Goal: Task Accomplishment & Management: Complete application form

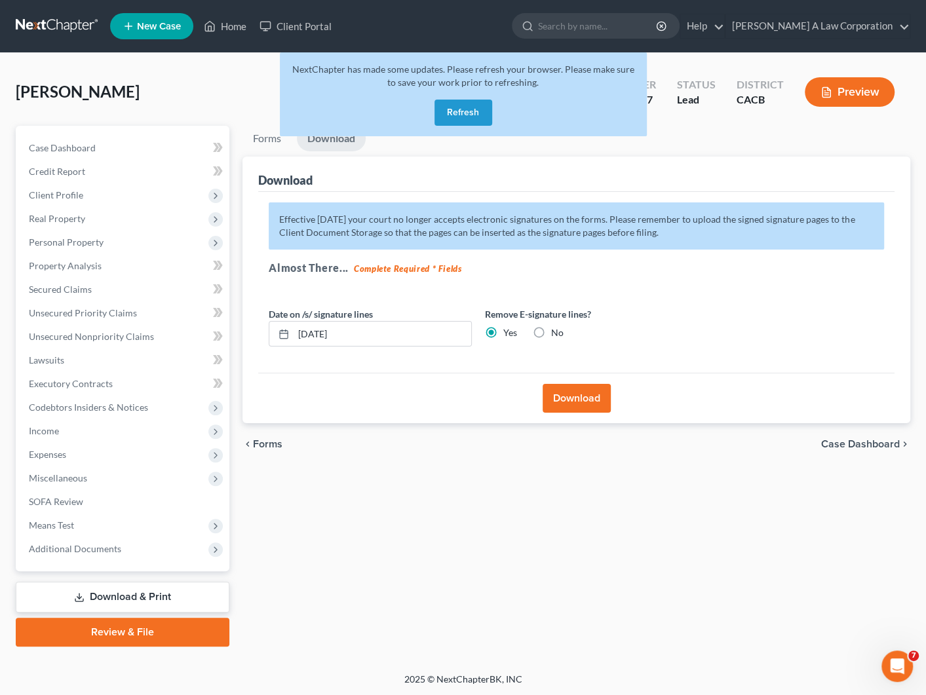
click at [455, 109] on button "Refresh" at bounding box center [463, 113] width 58 height 26
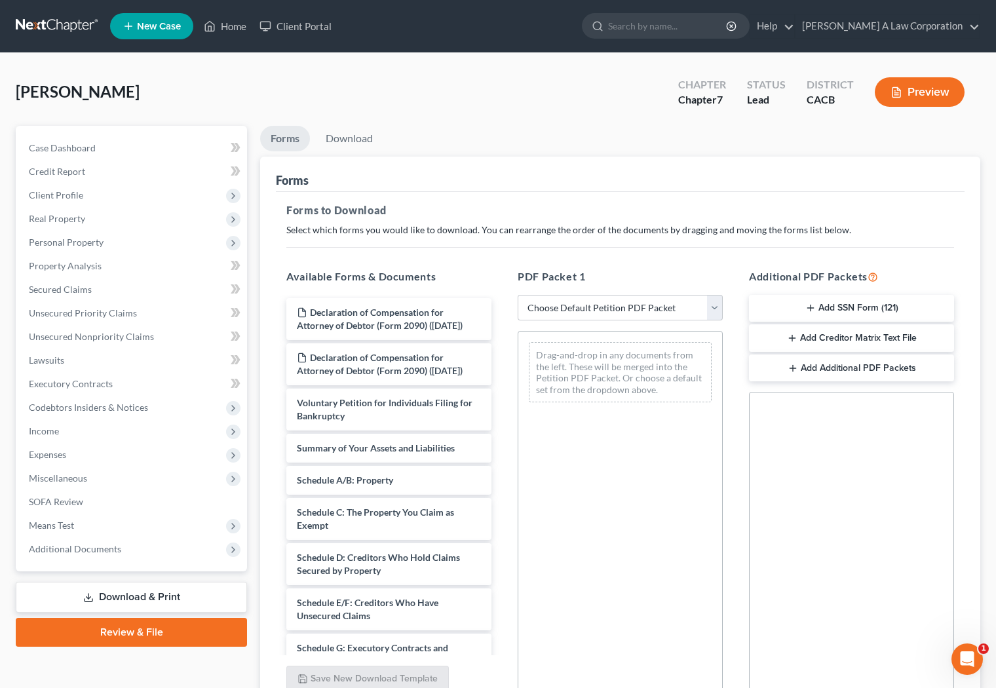
click at [59, 24] on link at bounding box center [58, 26] width 84 height 24
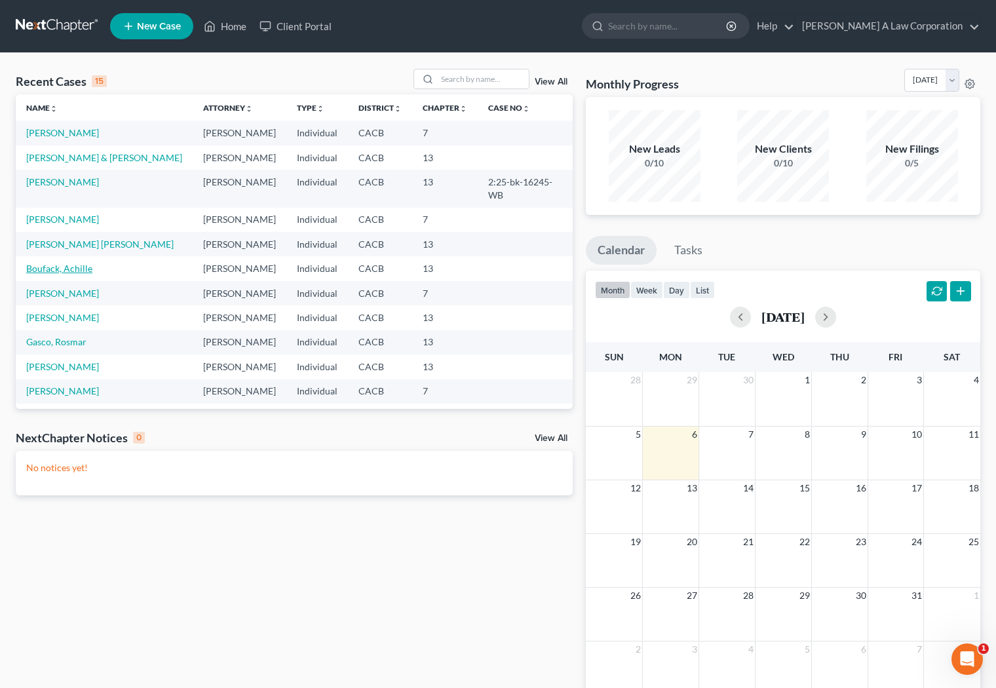
click at [81, 263] on link "Boufack, Achille" at bounding box center [59, 268] width 66 height 11
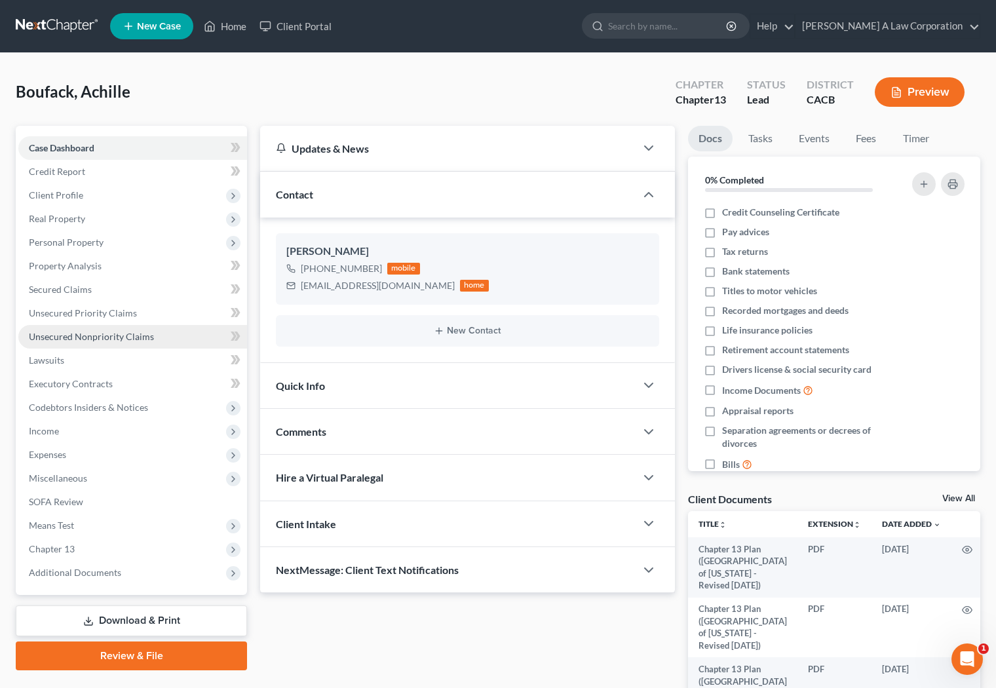
click at [115, 326] on link "Unsecured Nonpriority Claims" at bounding box center [132, 337] width 229 height 24
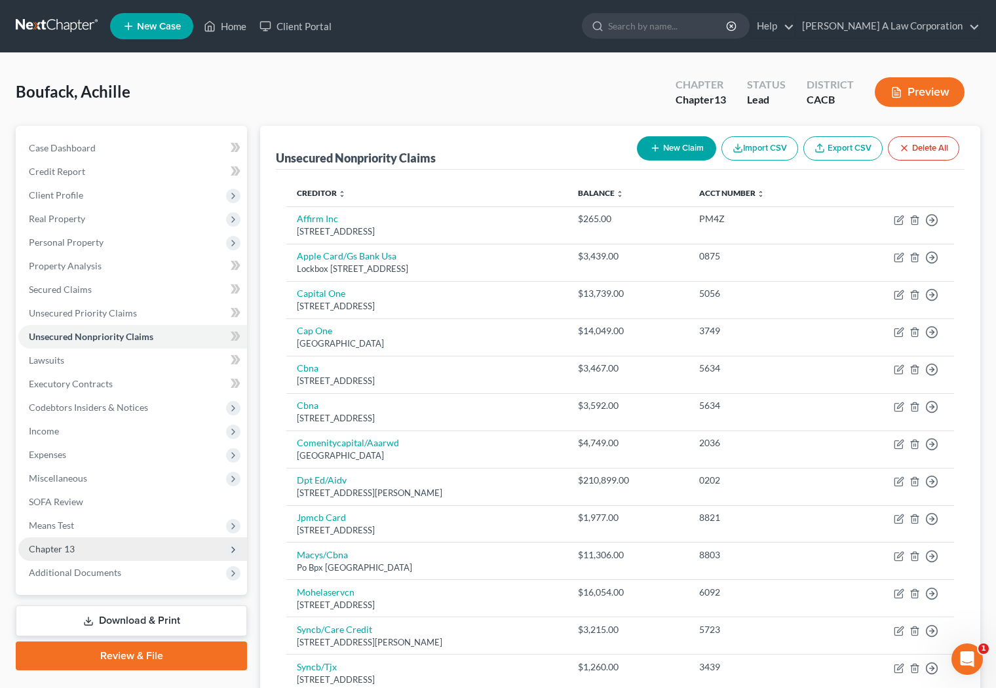
scroll to position [59, 0]
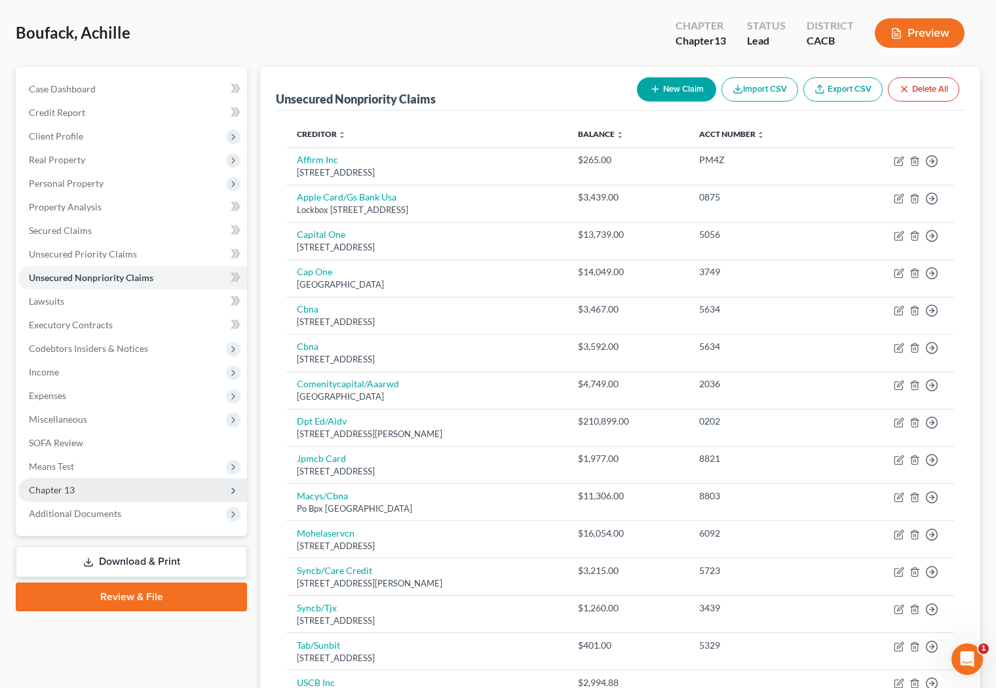
click at [85, 544] on div "Case Dashboard Payments Invoices Payments Payments Credit Report Client Profile" at bounding box center [131, 452] width 244 height 770
click at [81, 491] on span "Chapter 13" at bounding box center [132, 490] width 229 height 24
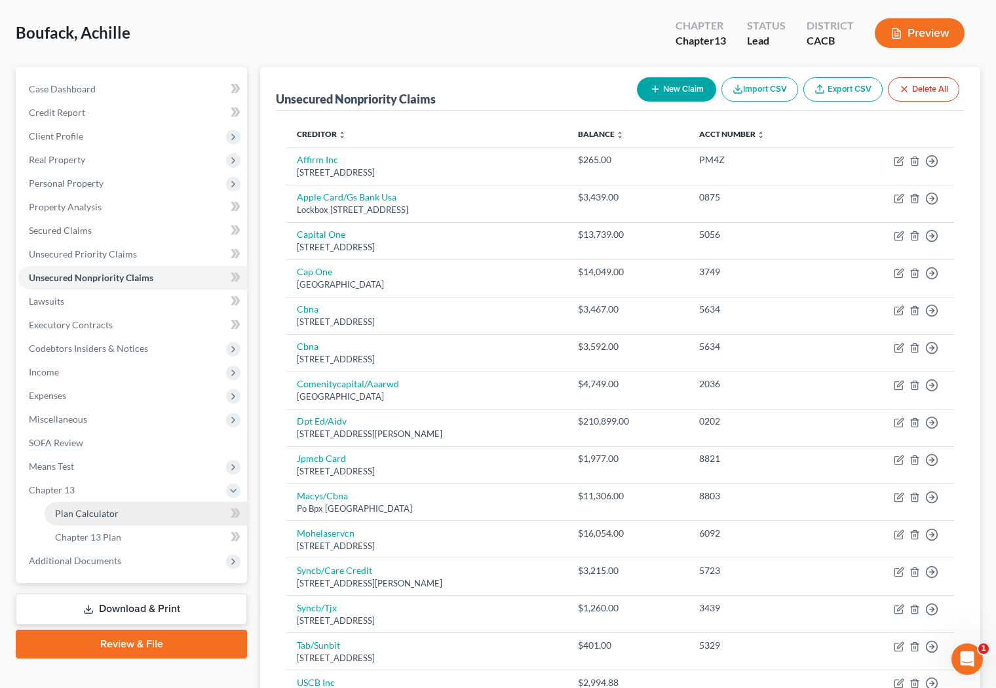
click at [85, 508] on span "Plan Calculator" at bounding box center [87, 513] width 64 height 11
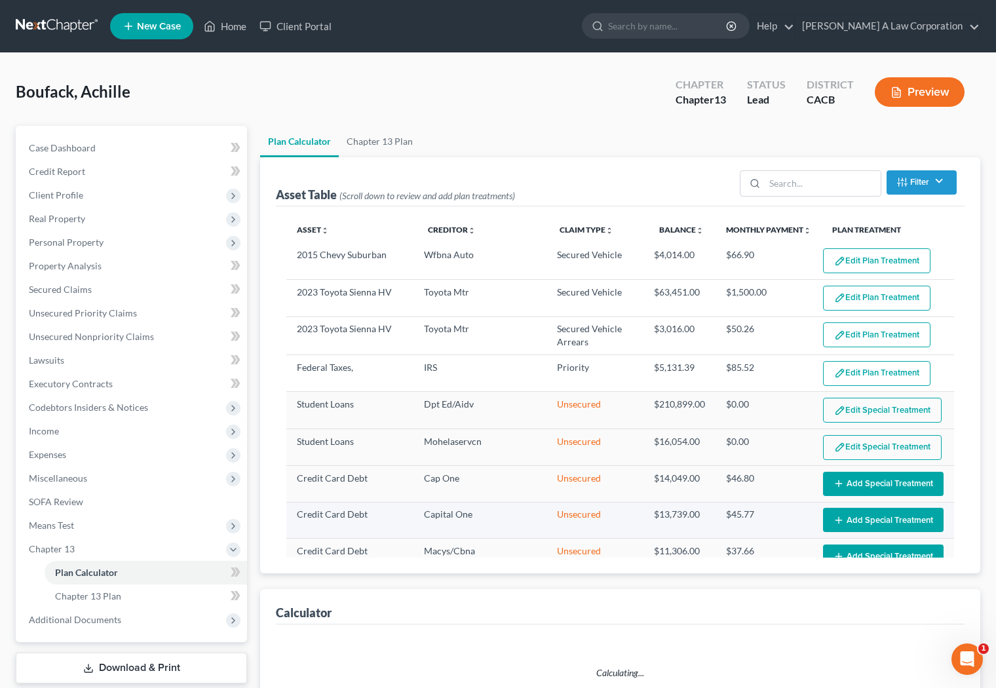
select select "59"
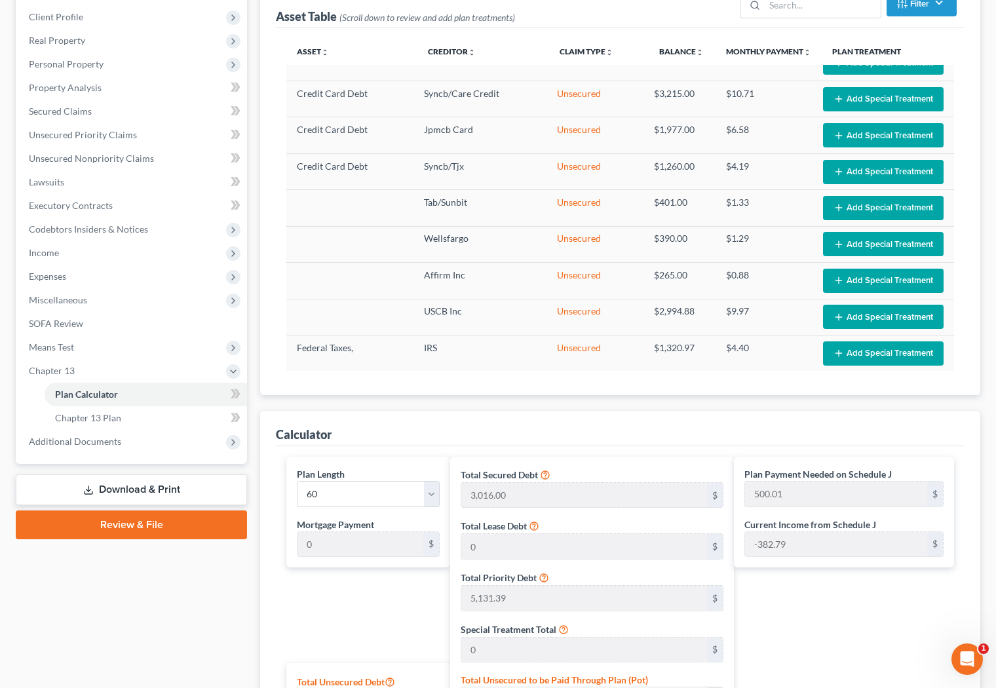
scroll to position [583, 0]
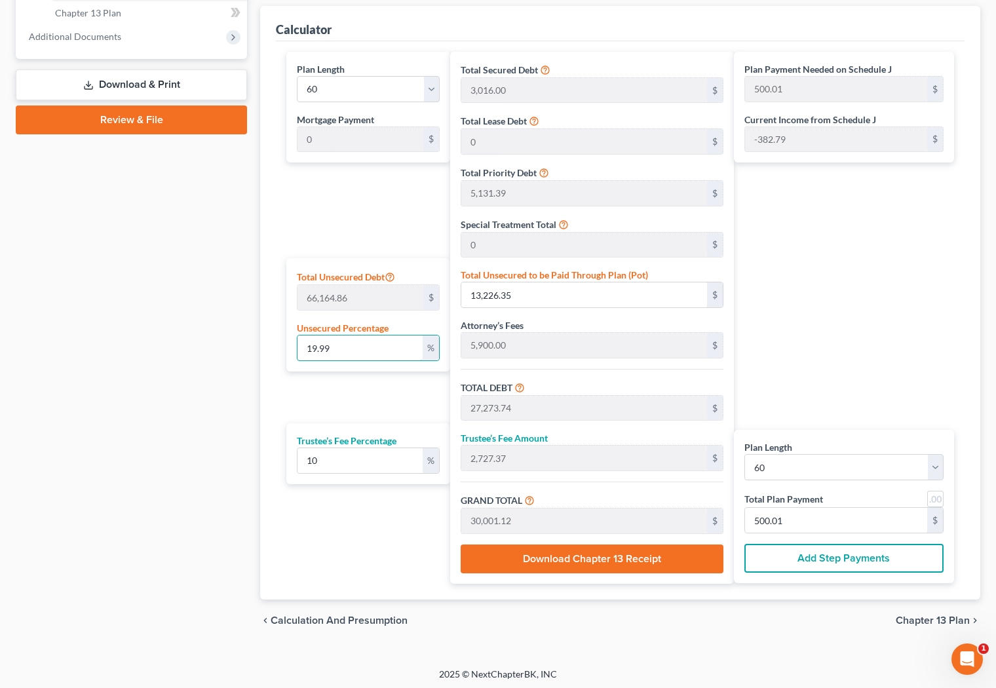
drag, startPoint x: 332, startPoint y: 347, endPoint x: 264, endPoint y: 339, distance: 68.5
click at [264, 339] on div "Calculator Plan Length 1 2 3 4 5 6 7 8 9 10 11 12 13 14 15 16 17 18 19 20 21 22…" at bounding box center [620, 303] width 720 height 594
type input "1"
type input "661.64"
type input "14,709.03"
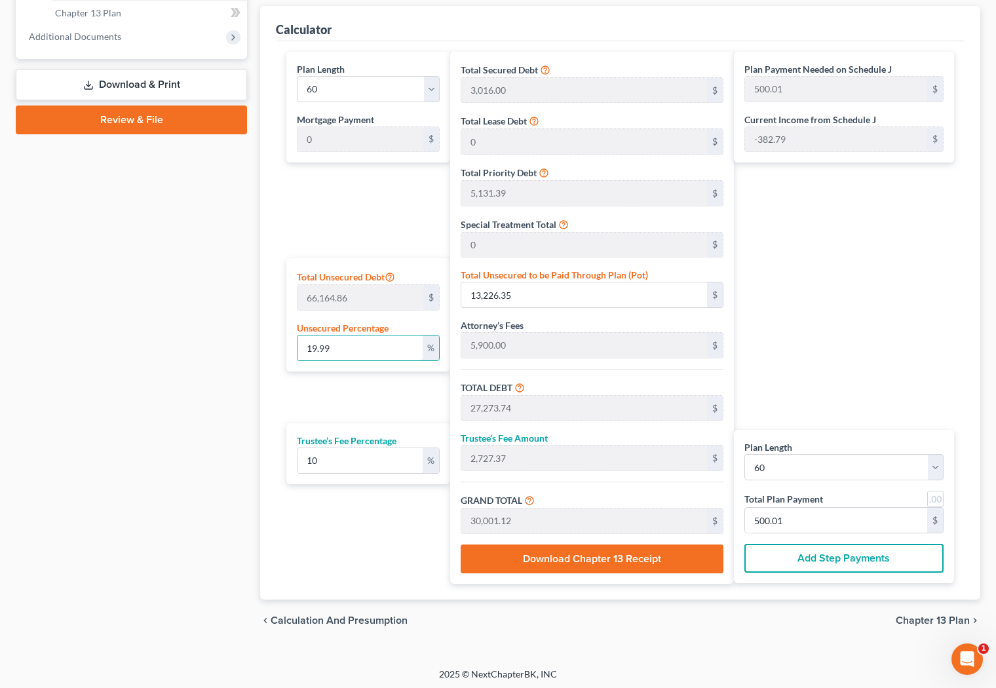
type input "1,470.90"
type input "16,179.94"
type input "269.66"
type input "10"
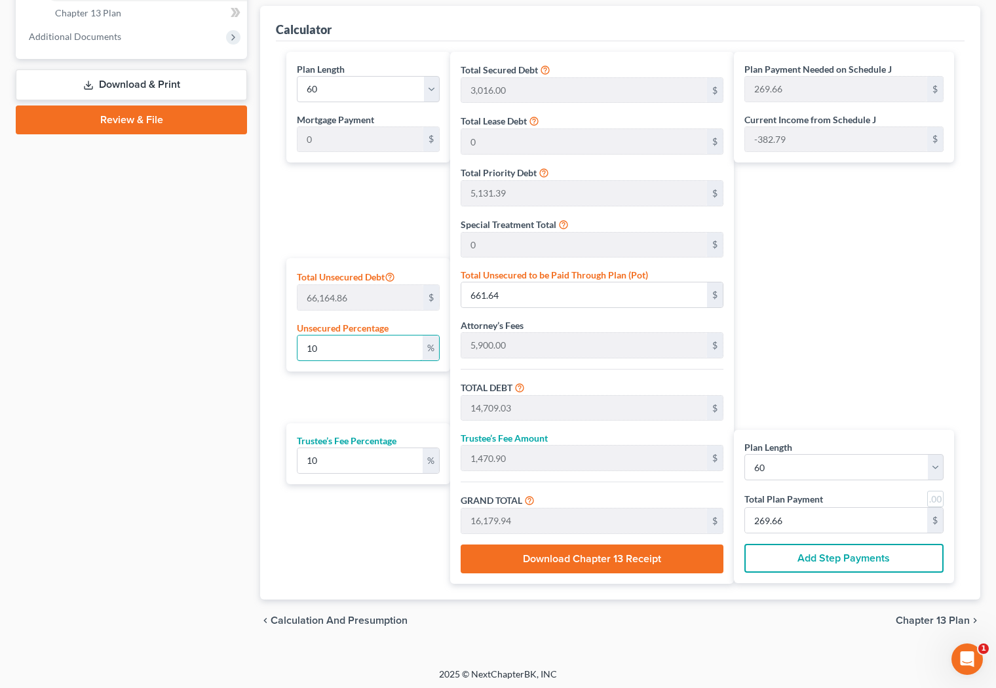
type input "6,616.48"
type input "20,663.87"
type input "2,066.38"
type input "22,730.26"
type input "378.83"
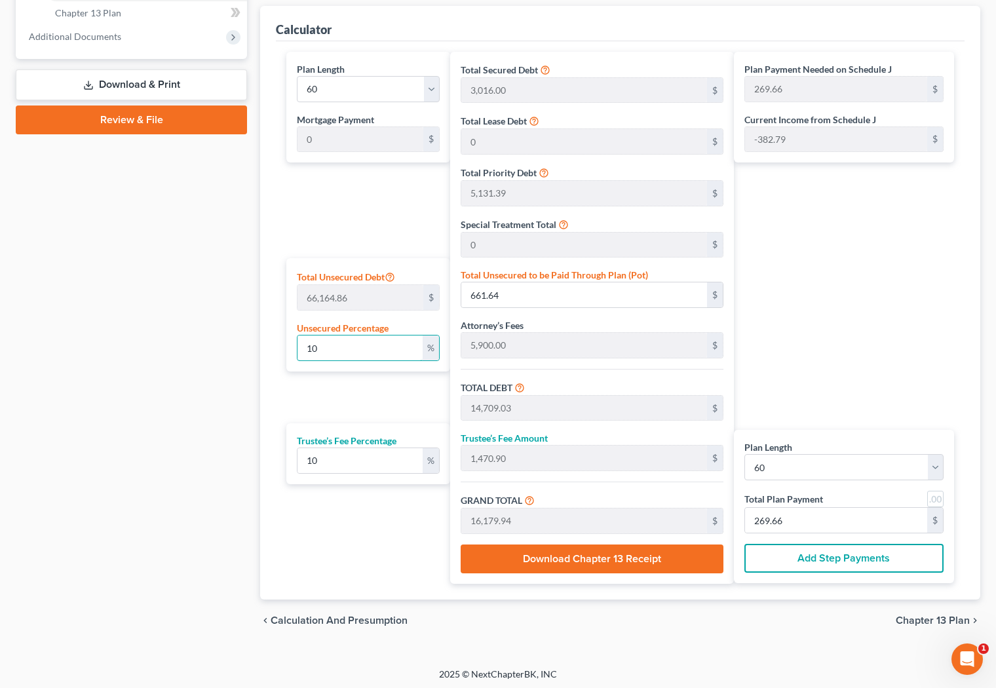
type input "378.83"
type input "100"
type input "66,164.86"
type input "80,212.25"
type input "8,021.22"
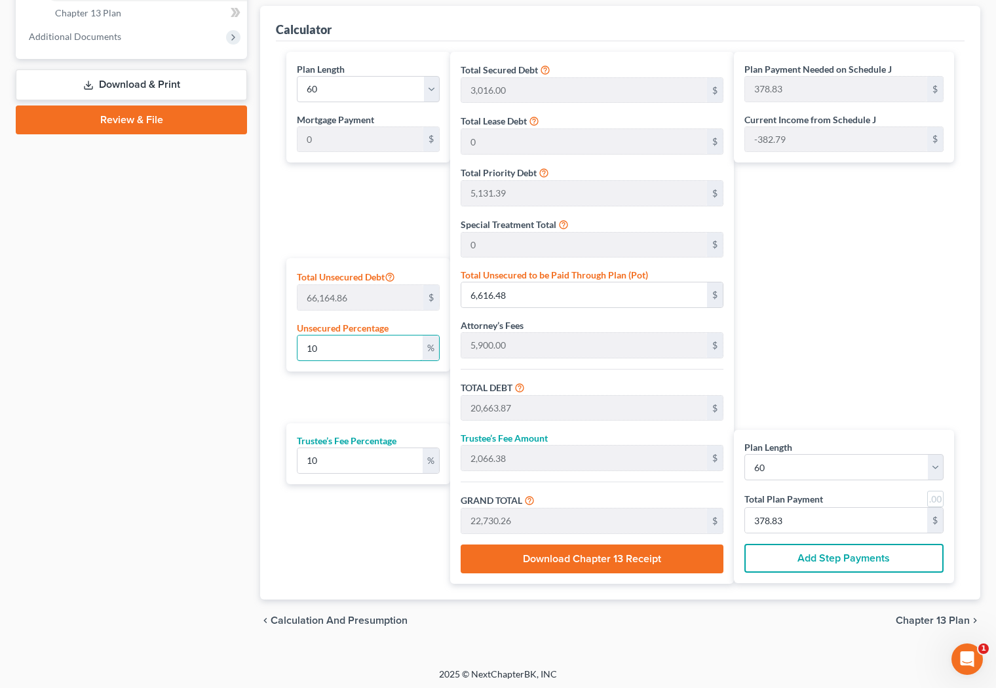
type input "88,233.47"
type input "1,470.55"
type input "100"
click at [260, 347] on div "Calculator Plan Length 1 2 3 4 5 6 7 8 9 10 11 12 13 14 15 16 17 18 19 20 21 22…" at bounding box center [620, 303] width 720 height 594
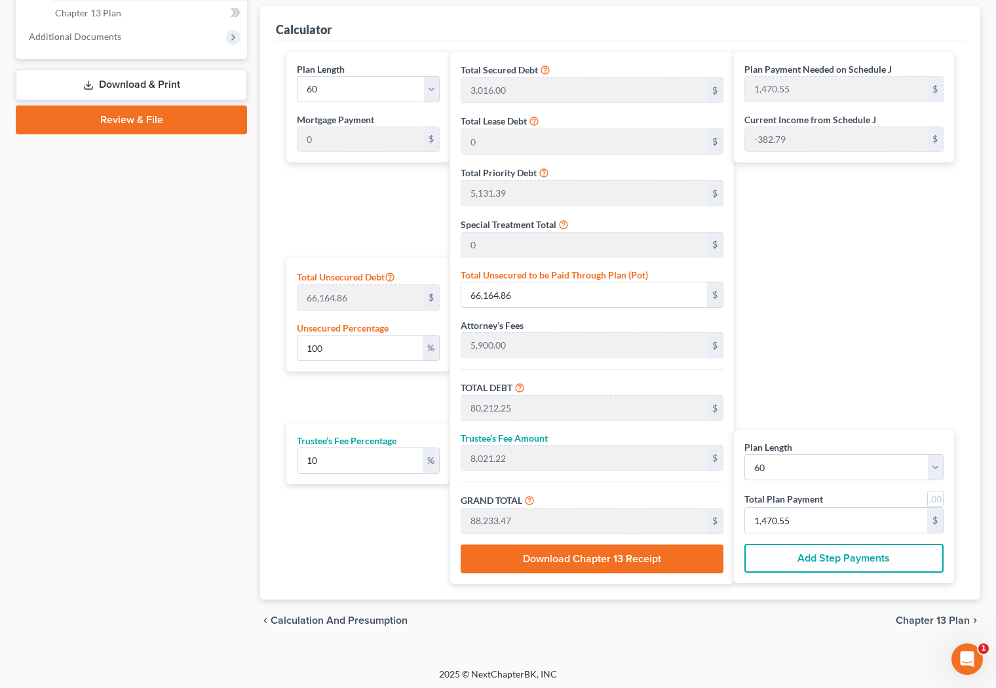
click at [860, 394] on div "Plan Payment Needed on Schedule J 1,470.55 $ Current Income from Schedule J -38…" at bounding box center [847, 318] width 227 height 532
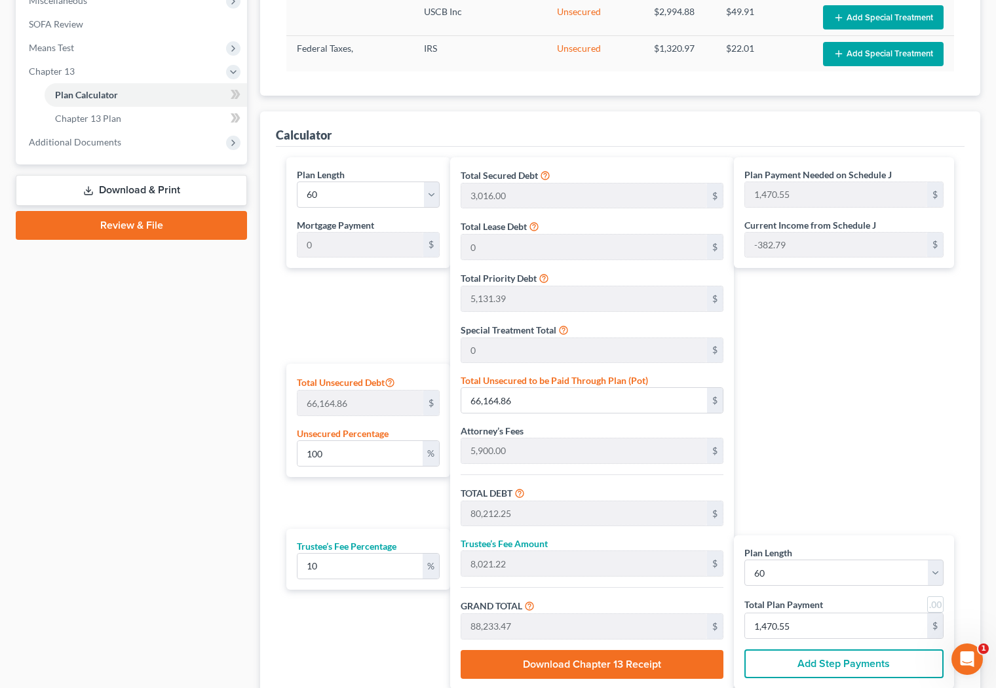
scroll to position [464, 0]
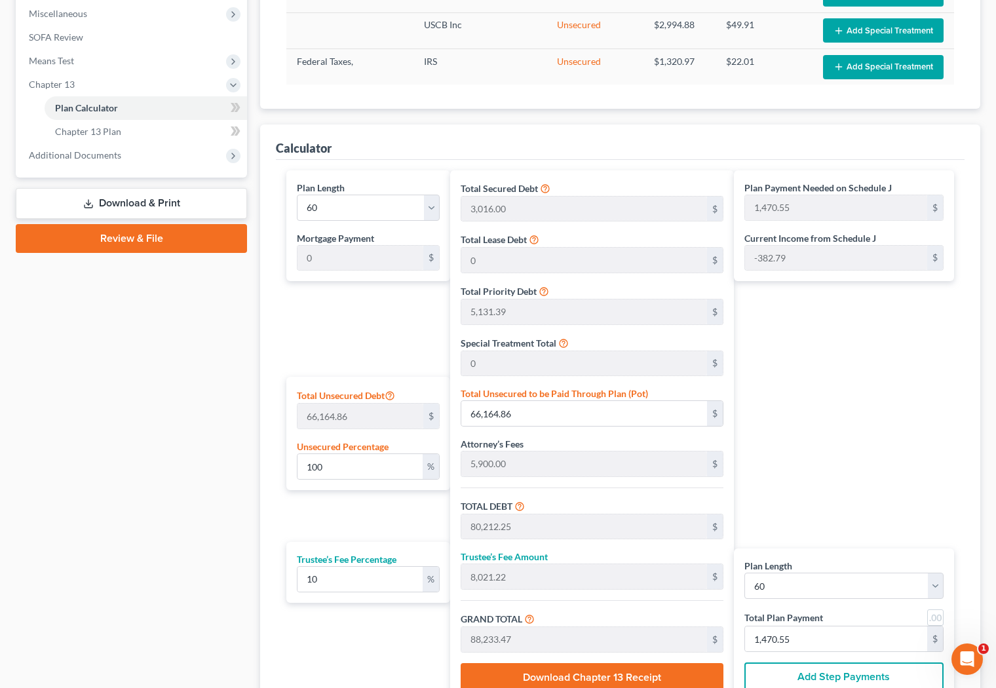
click at [842, 439] on div "Plan Payment Needed on Schedule J 1,470.55 $ Current Income from Schedule J -38…" at bounding box center [847, 436] width 227 height 532
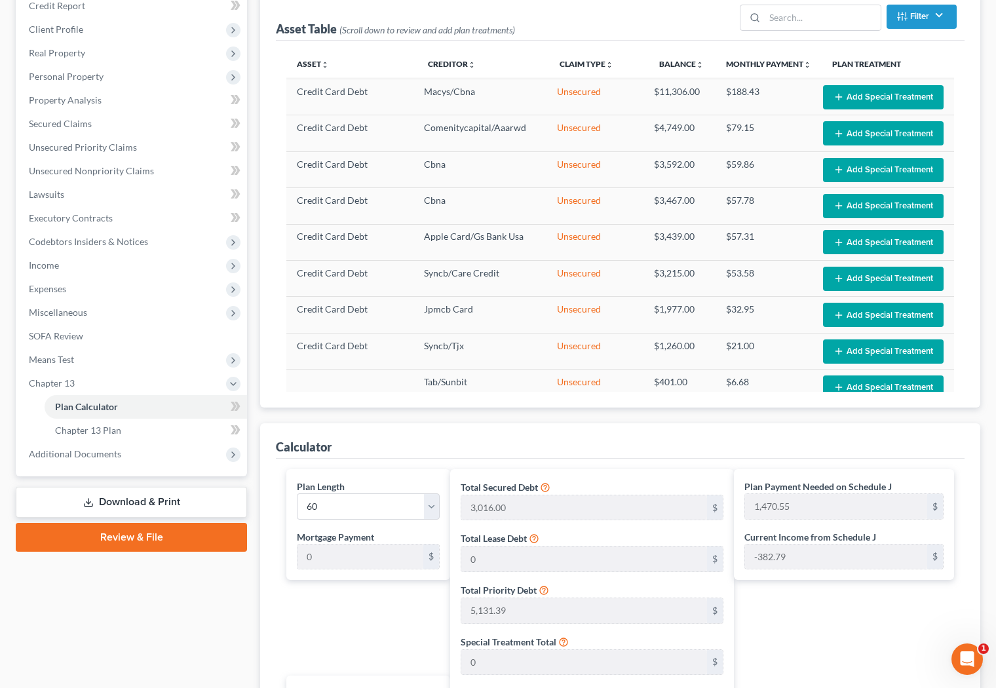
scroll to position [461, 0]
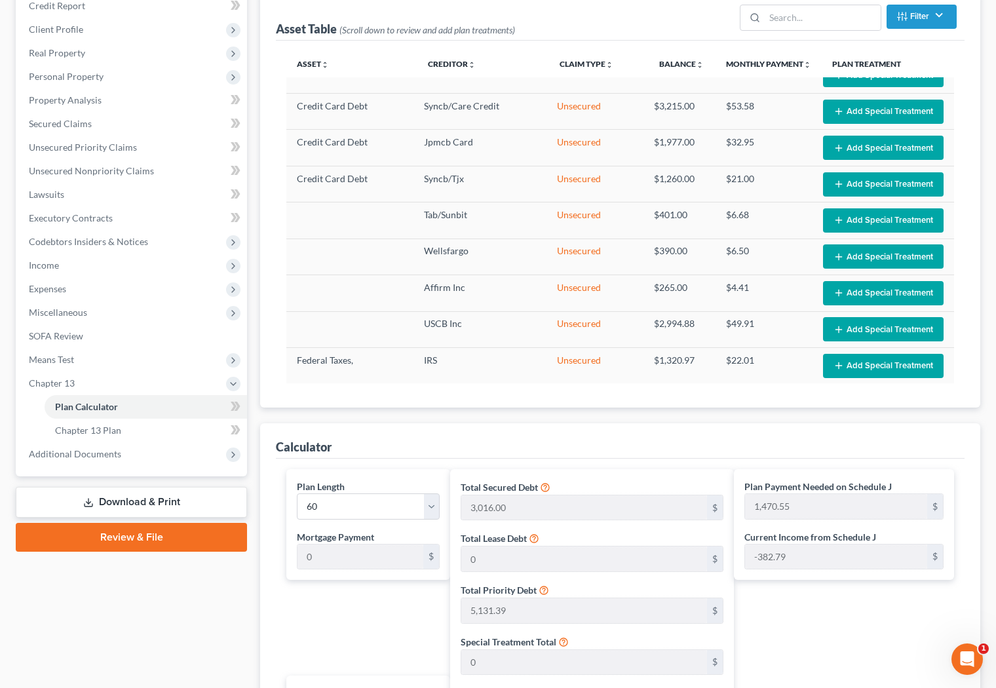
click at [53, 637] on div "Case Dashboard Payments Invoices Payments Payments Credit Report Client Profile" at bounding box center [131, 509] width 244 height 1099
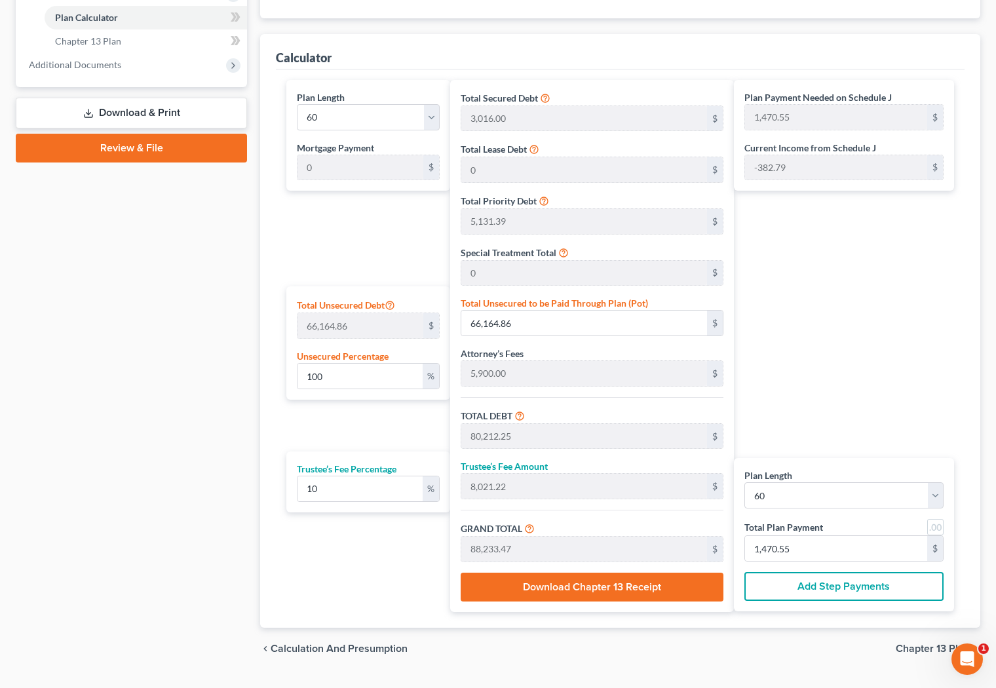
scroll to position [583, 0]
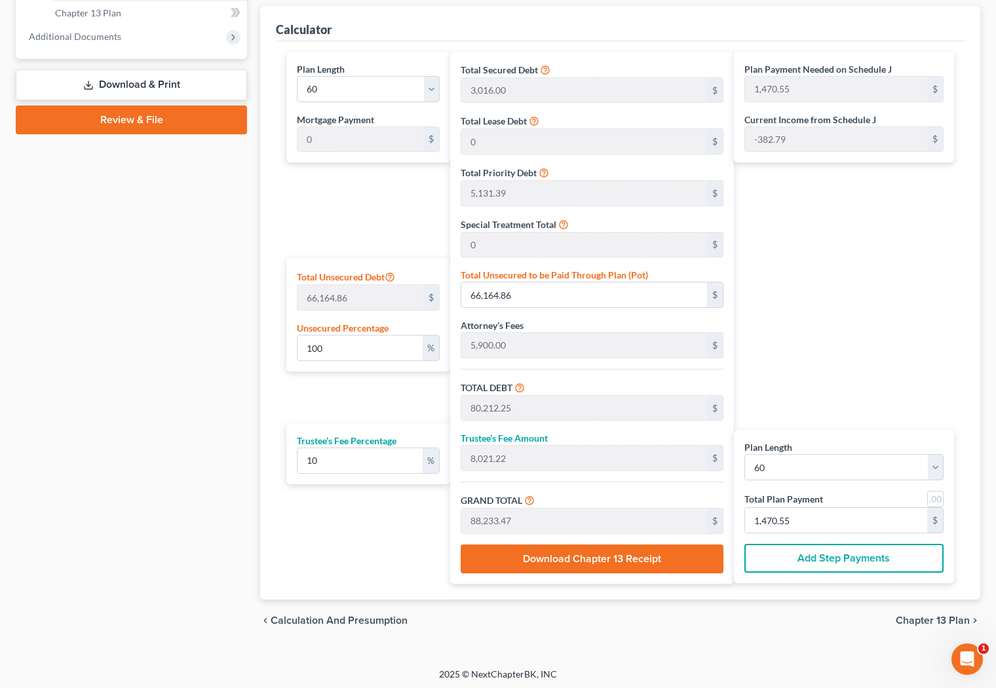
click at [857, 564] on button "Add Step Payments" at bounding box center [843, 558] width 199 height 29
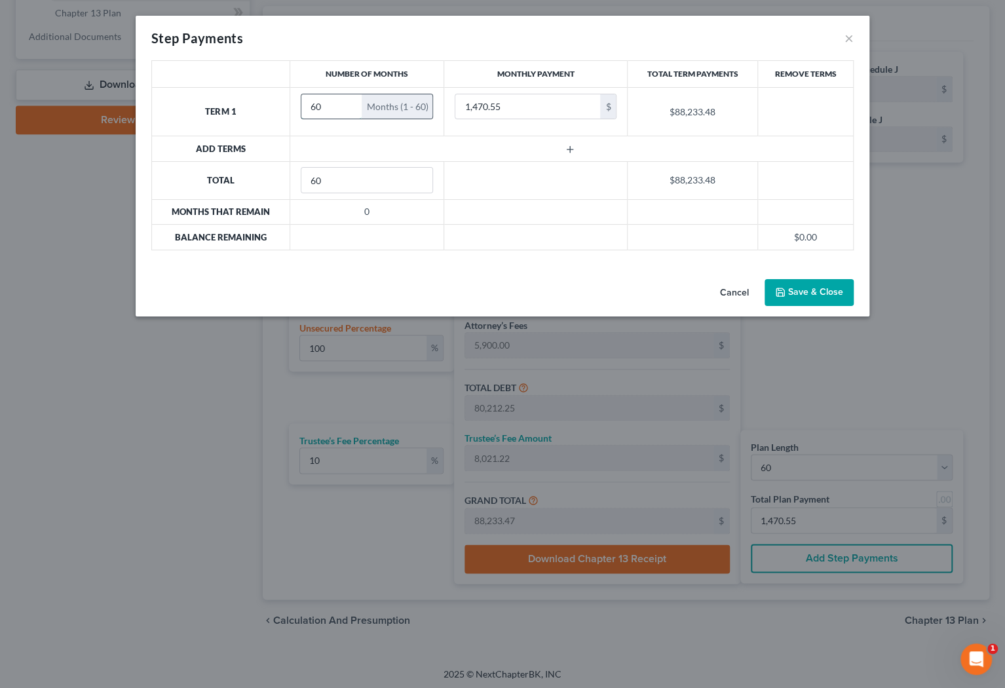
click at [345, 114] on input "60" at bounding box center [331, 106] width 61 height 25
click at [846, 39] on button "×" at bounding box center [848, 38] width 9 height 16
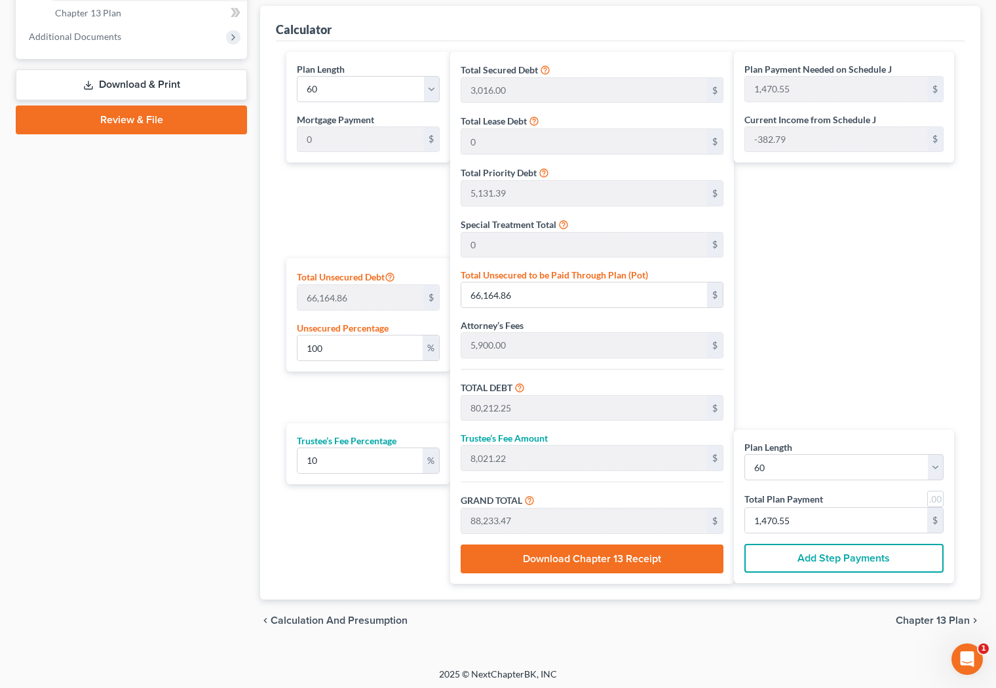
scroll to position [0, 0]
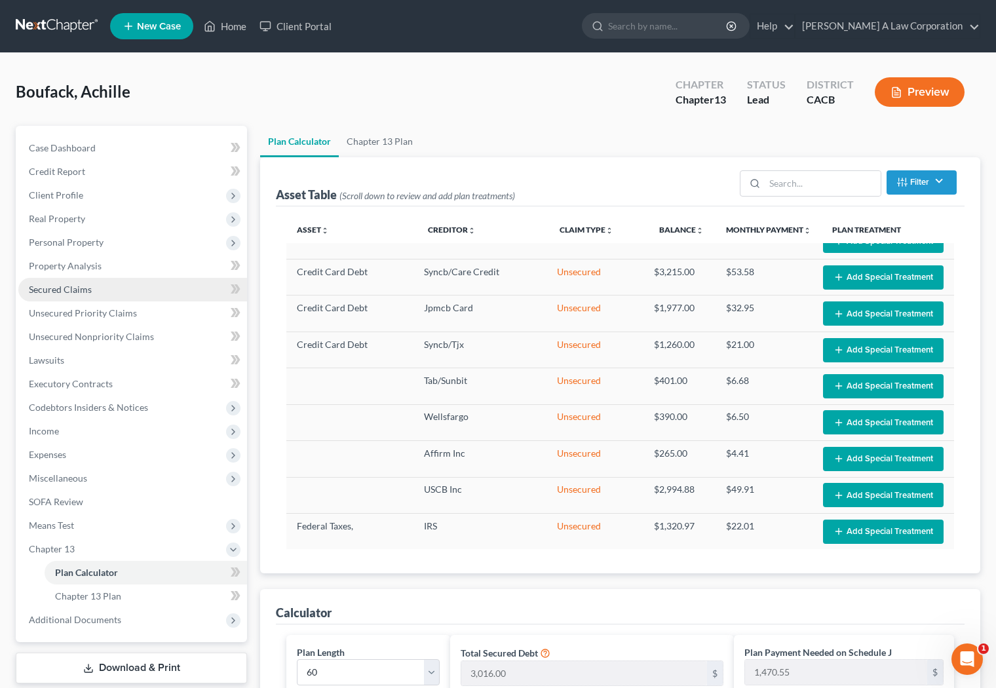
click at [67, 290] on span "Secured Claims" at bounding box center [60, 289] width 63 height 11
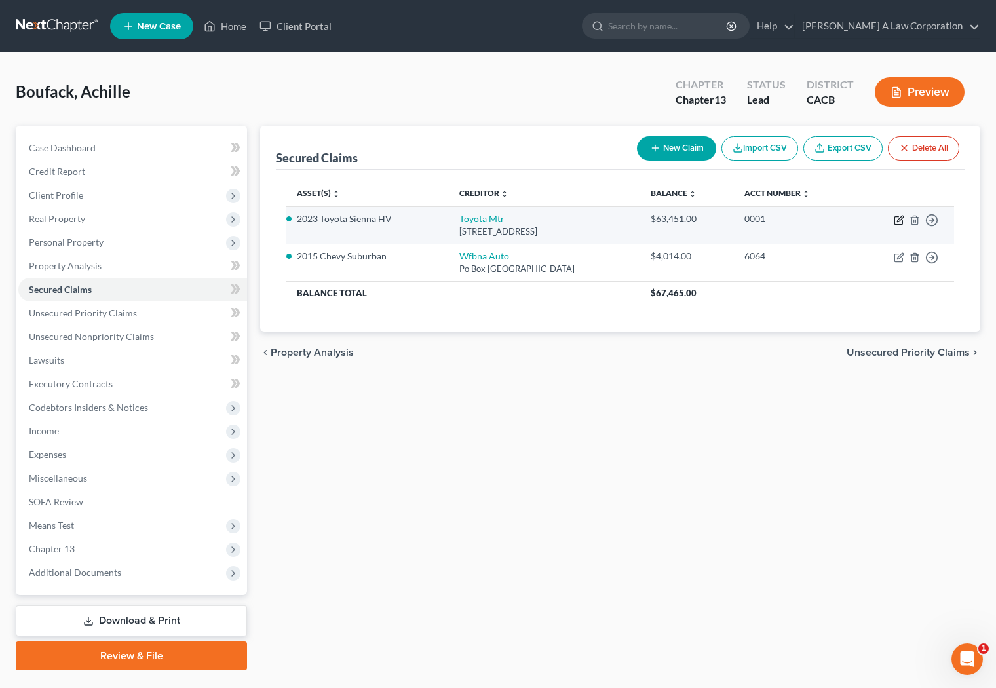
click at [899, 222] on icon "button" at bounding box center [899, 220] width 10 height 10
select select "14"
select select "2"
select select "0"
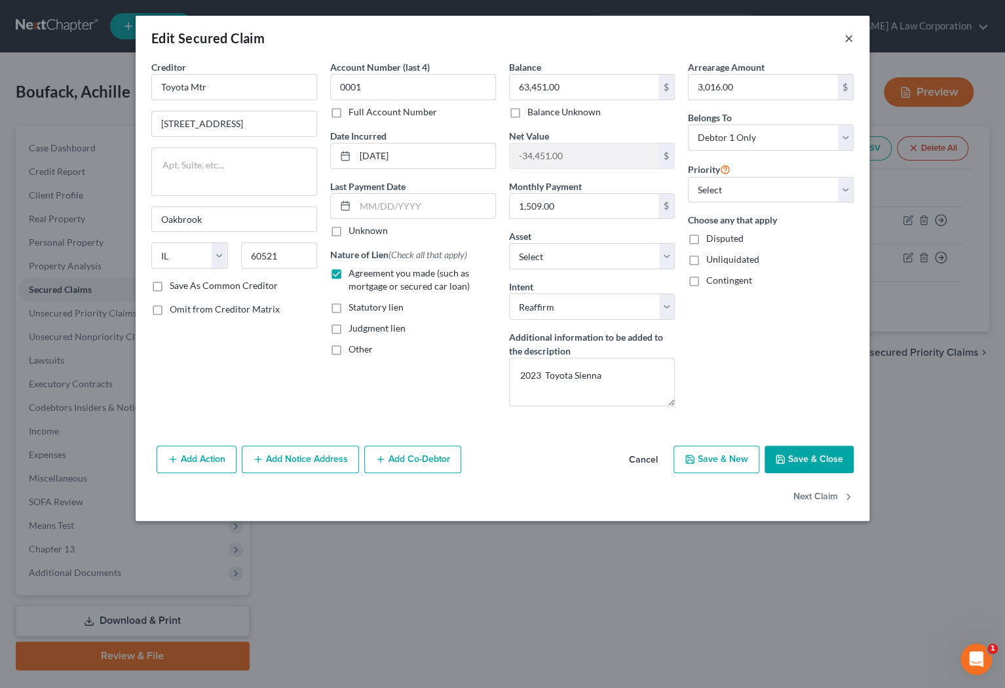
click at [852, 41] on button "×" at bounding box center [848, 38] width 9 height 16
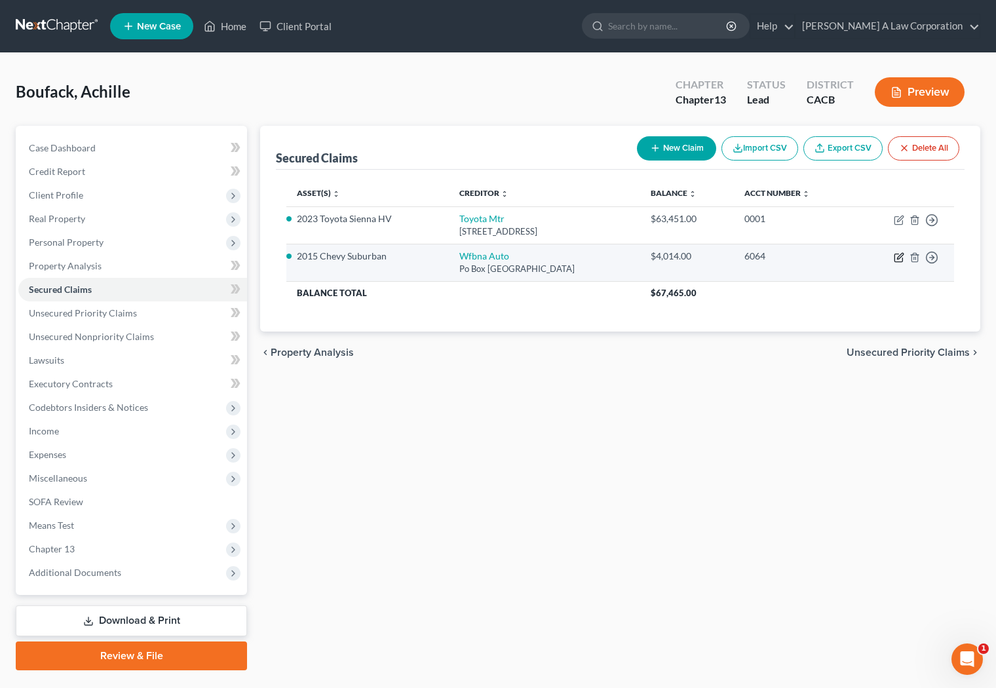
click at [898, 257] on icon "button" at bounding box center [900, 256] width 6 height 6
select select "28"
select select "5"
select select "2"
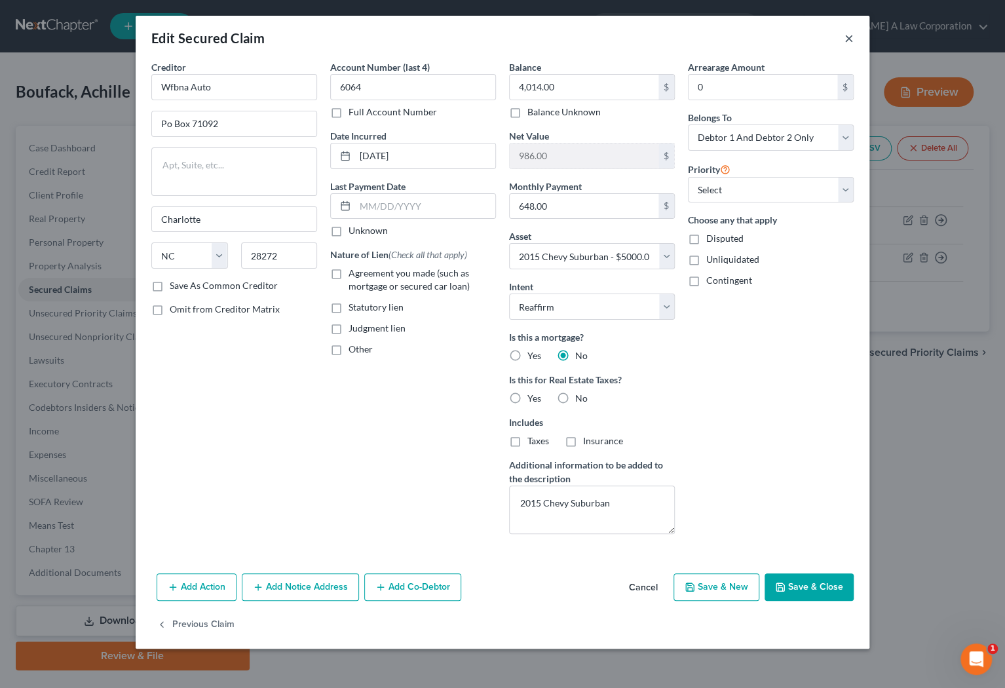
click at [848, 42] on button "×" at bounding box center [848, 38] width 9 height 16
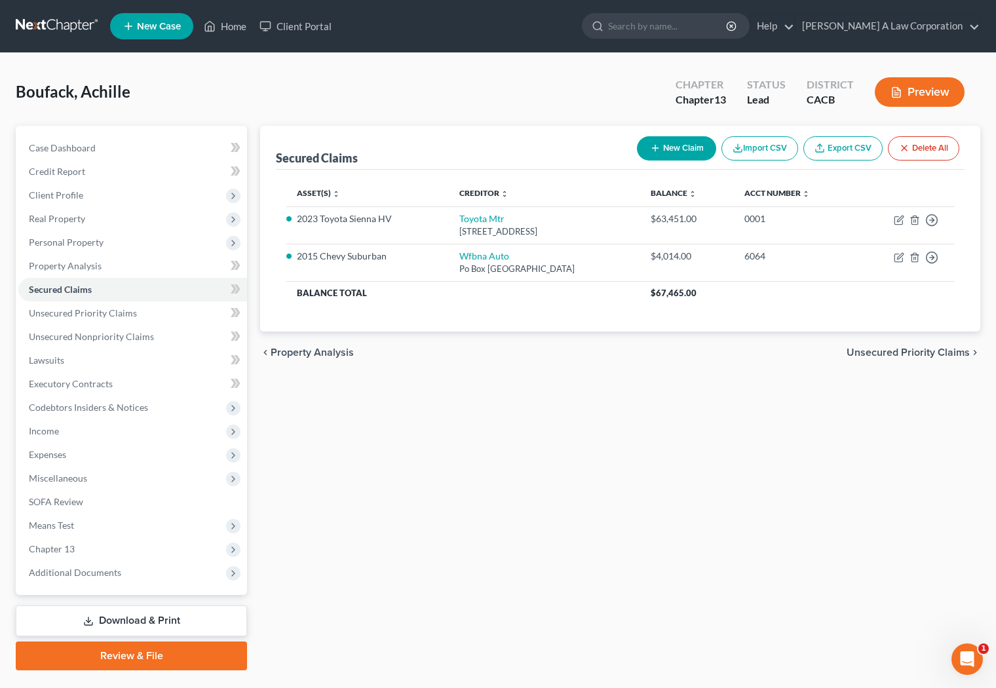
click at [227, 96] on div "Boufack, Achille Upgraded Chapter Chapter 13 Status Lead District CACB Preview" at bounding box center [498, 97] width 964 height 57
drag, startPoint x: 770, startPoint y: 379, endPoint x: 761, endPoint y: 379, distance: 8.5
click at [770, 380] on div "Secured Claims New Claim Import CSV Export CSV Delete All Asset(s) expand_more …" at bounding box center [620, 398] width 733 height 544
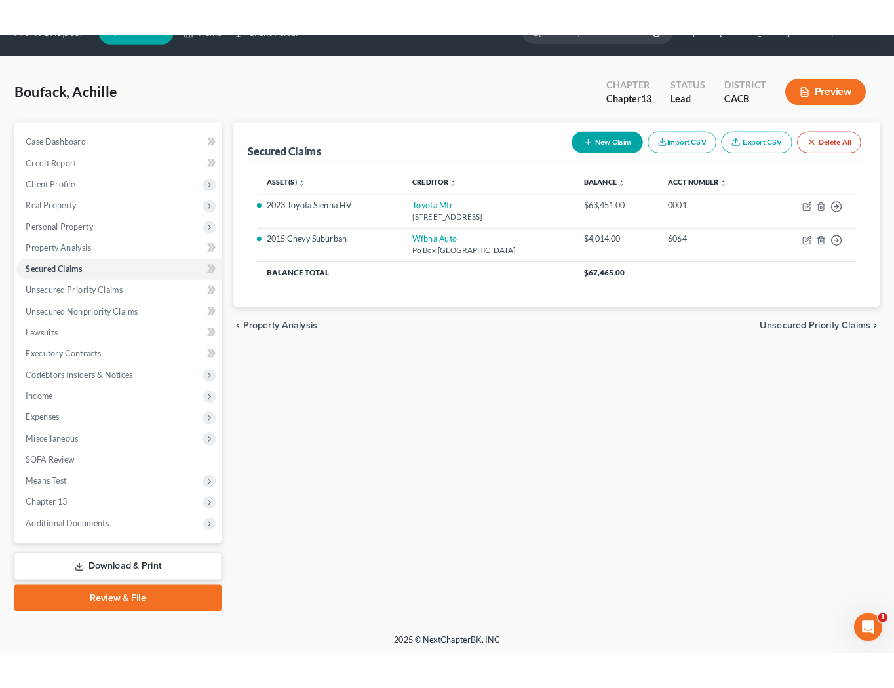
scroll to position [30, 0]
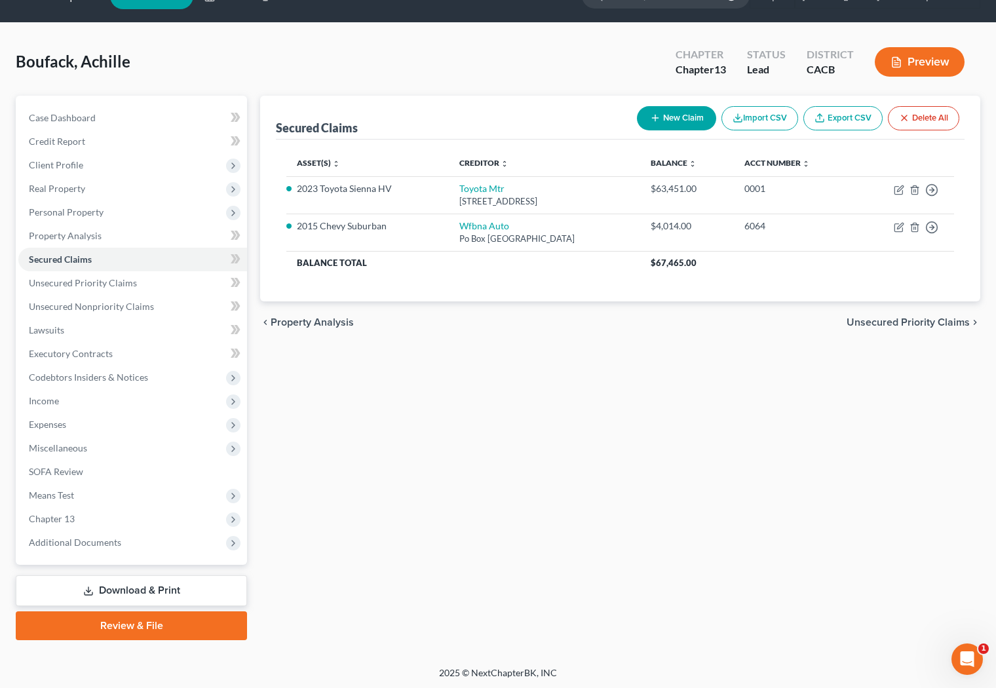
drag, startPoint x: 628, startPoint y: 432, endPoint x: 632, endPoint y: 425, distance: 8.5
click at [628, 432] on div "Secured Claims New Claim Import CSV Export CSV Delete All Asset(s) expand_more …" at bounding box center [620, 368] width 733 height 544
click at [793, 428] on div "Secured Claims New Claim Import CSV Export CSV Delete All Asset(s) expand_more …" at bounding box center [620, 368] width 733 height 544
click at [58, 254] on span "Secured Claims" at bounding box center [60, 259] width 63 height 11
click at [615, 352] on div "Secured Claims New Claim Import CSV Export CSV Delete All Asset(s) expand_more …" at bounding box center [620, 368] width 733 height 544
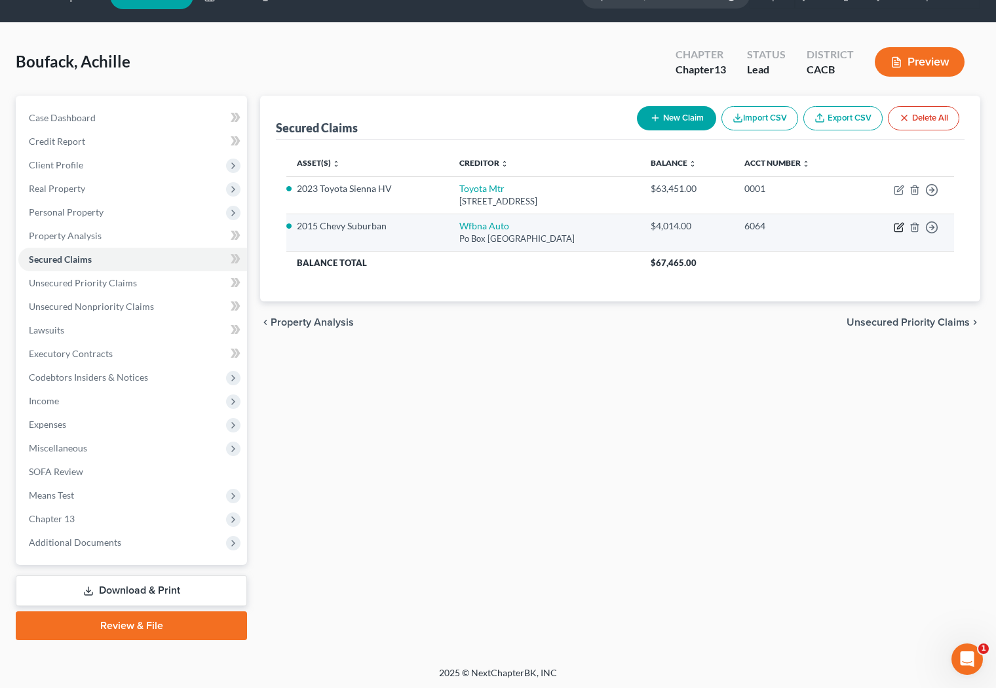
click at [896, 227] on icon "button" at bounding box center [899, 227] width 10 height 10
select select "28"
select select "5"
select select "2"
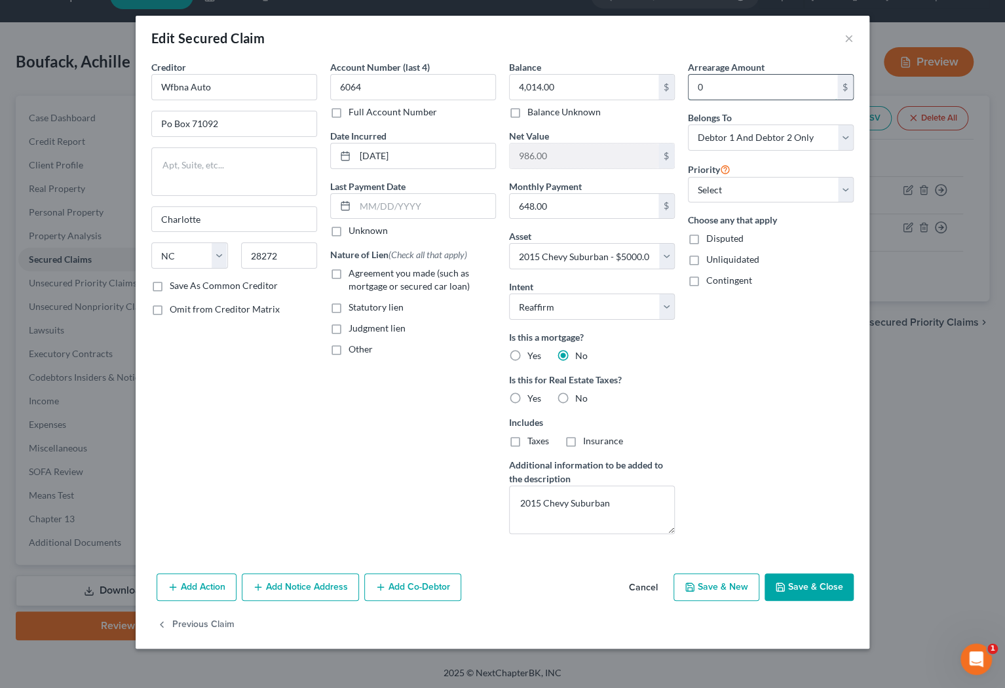
click at [705, 83] on input "0" at bounding box center [763, 87] width 149 height 25
click at [428, 387] on div "Account Number (last 4) 6064 Full Account Number Date Incurred 05-25-2018 Last …" at bounding box center [413, 302] width 179 height 484
click at [677, 542] on div "Balance 4,014.00 $ Balance Unknown Balance Undetermined 4,014.00 $ Balance Unkn…" at bounding box center [591, 302] width 179 height 484
click at [847, 41] on button "×" at bounding box center [848, 38] width 9 height 16
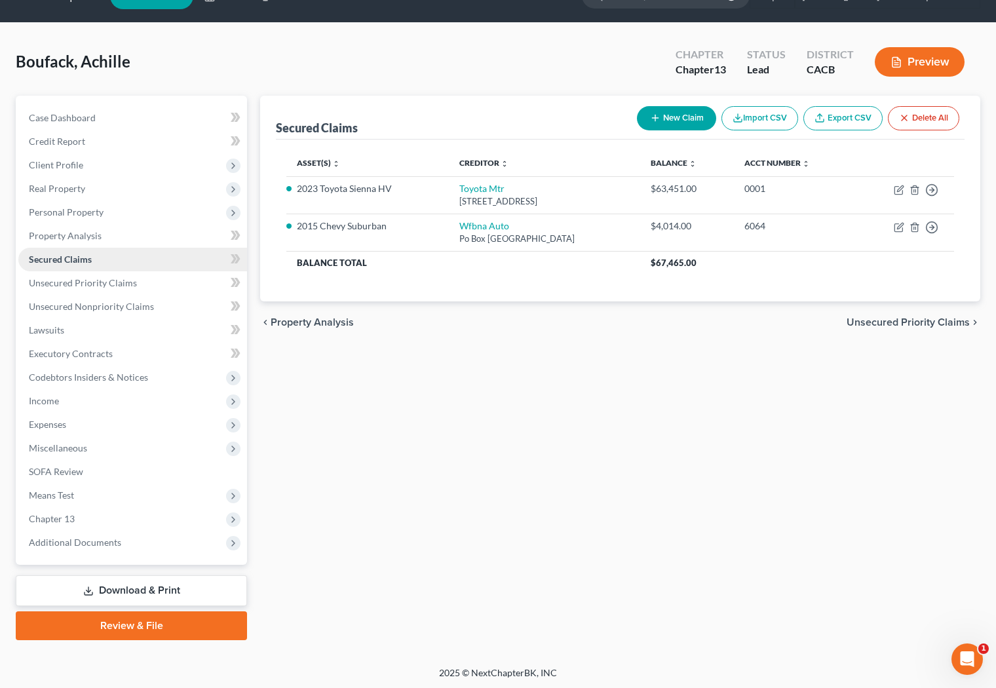
click at [75, 257] on span "Secured Claims" at bounding box center [60, 259] width 63 height 11
click at [354, 529] on div "Secured Claims New Claim Import CSV Export CSV Delete All Asset(s) expand_more …" at bounding box center [620, 368] width 733 height 544
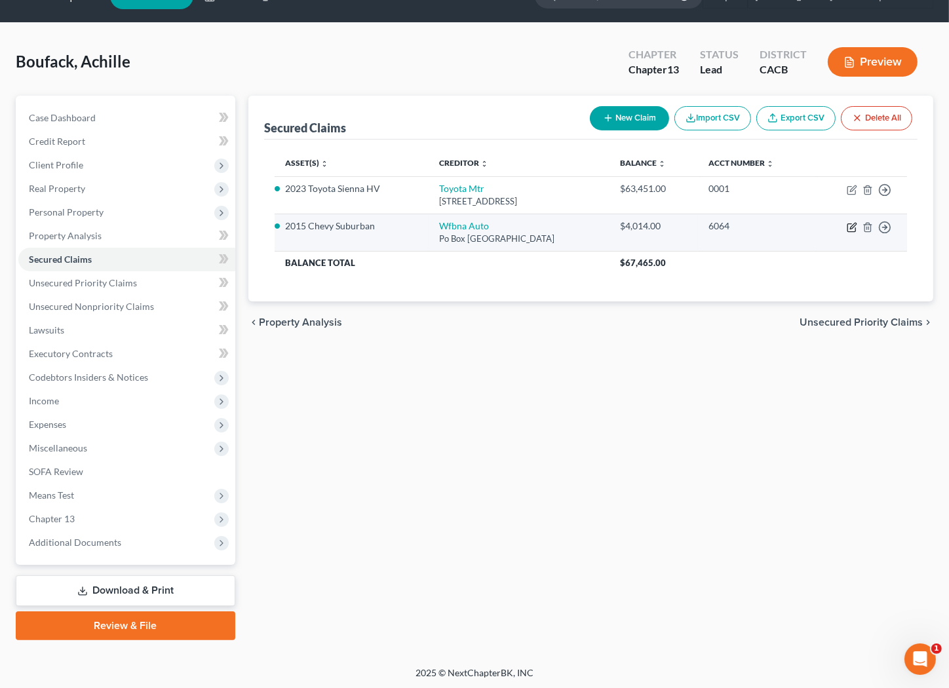
click at [848, 223] on icon "button" at bounding box center [851, 227] width 10 height 10
select select "28"
select select "5"
select select "2"
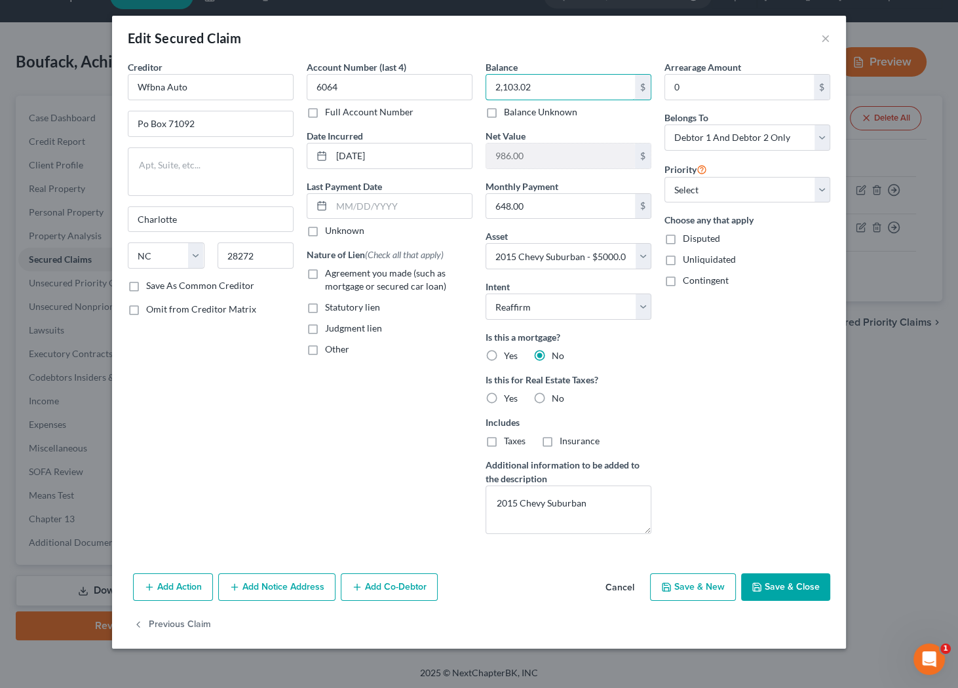
type input "2,103.02"
click at [452, 129] on div "Date Incurred 05-25-2018" at bounding box center [390, 149] width 166 height 40
click at [768, 445] on div "Arrearage Amount 0 $ Belongs To * Select Debtor 1 Only Debtor 2 Only Debtor 1 A…" at bounding box center [747, 302] width 179 height 484
click at [704, 411] on div "Arrearage Amount 0 $ Belongs To * Select Debtor 1 Only Debtor 2 Only Debtor 1 A…" at bounding box center [747, 302] width 179 height 484
click at [772, 591] on button "Save & Close" at bounding box center [785, 587] width 89 height 28
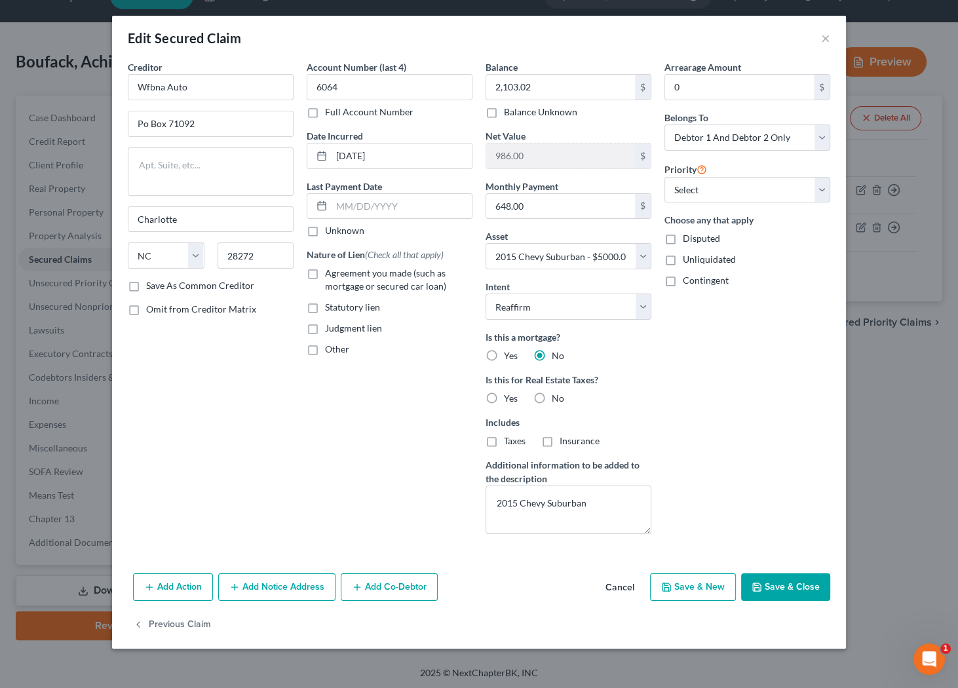
select select
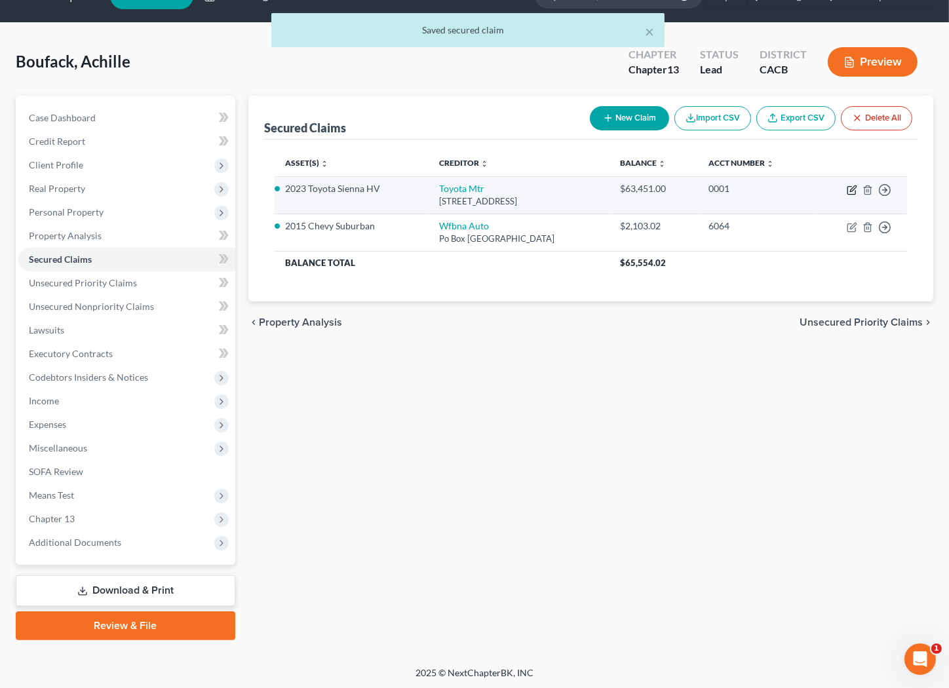
click at [850, 189] on icon "button" at bounding box center [851, 190] width 10 height 10
select select "14"
select select "2"
select select "0"
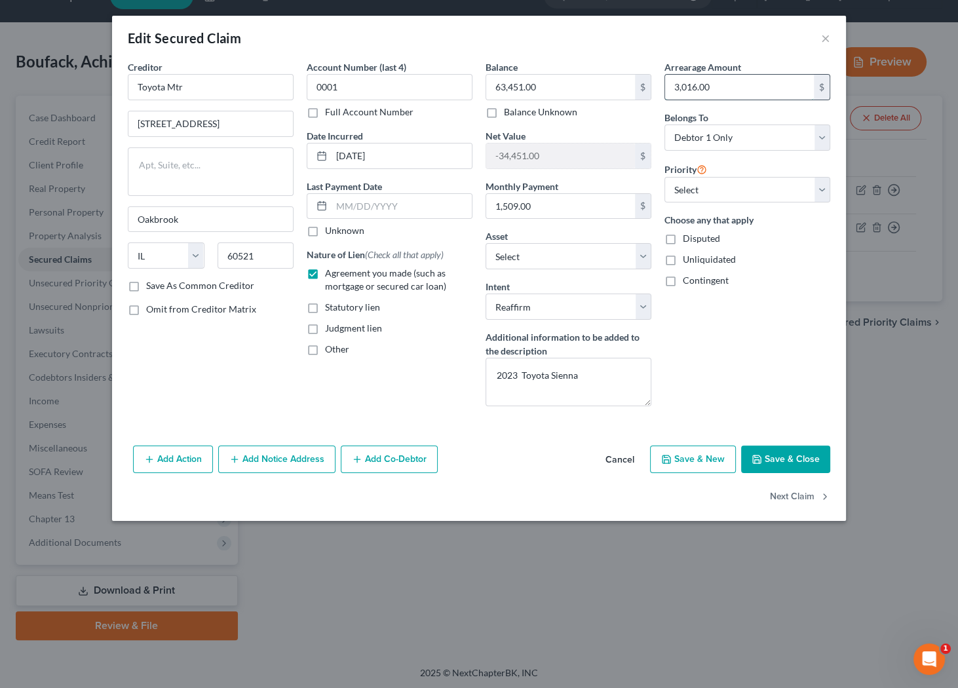
click at [712, 83] on input "3,016.00" at bounding box center [739, 87] width 149 height 25
click at [774, 92] on input "34,273.03" at bounding box center [739, 87] width 149 height 25
type input "34,273.02"
type input "0001"
click at [506, 87] on input "text" at bounding box center [560, 87] width 149 height 25
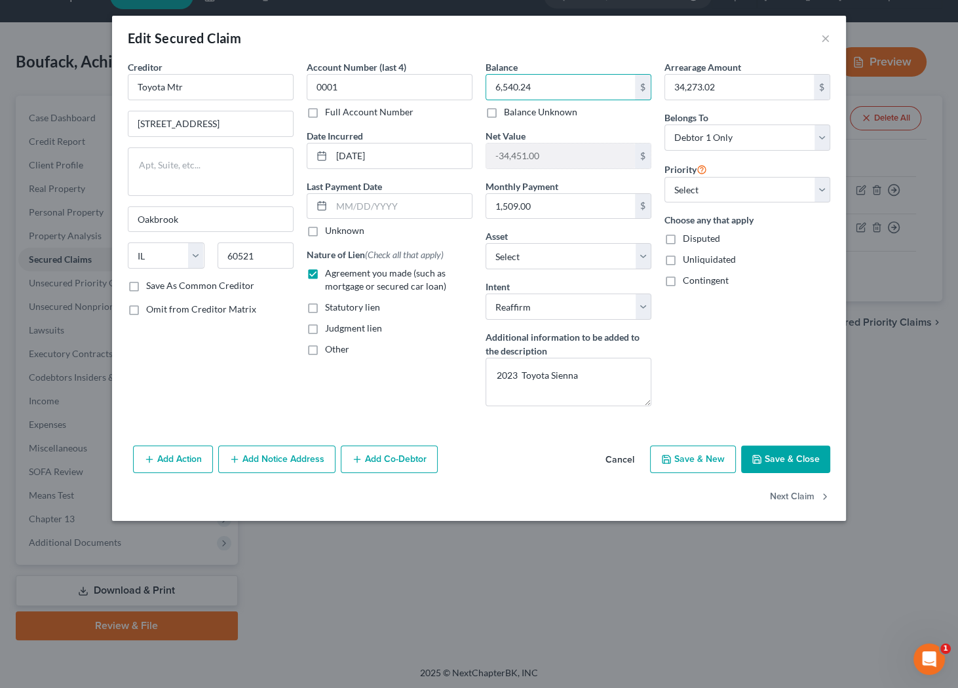
click at [763, 403] on div "Arrearage Amount 34,273.02 $ Belongs To * Select Debtor 1 Only Debtor 2 Only De…" at bounding box center [747, 238] width 179 height 356
drag, startPoint x: 536, startPoint y: 184, endPoint x: 540, endPoint y: 191, distance: 8.2
click at [536, 186] on label "Monthly Payment" at bounding box center [521, 187] width 73 height 14
click at [550, 204] on input "1,509.00" at bounding box center [560, 206] width 149 height 25
click at [717, 87] on input "34,273.02" at bounding box center [739, 87] width 149 height 25
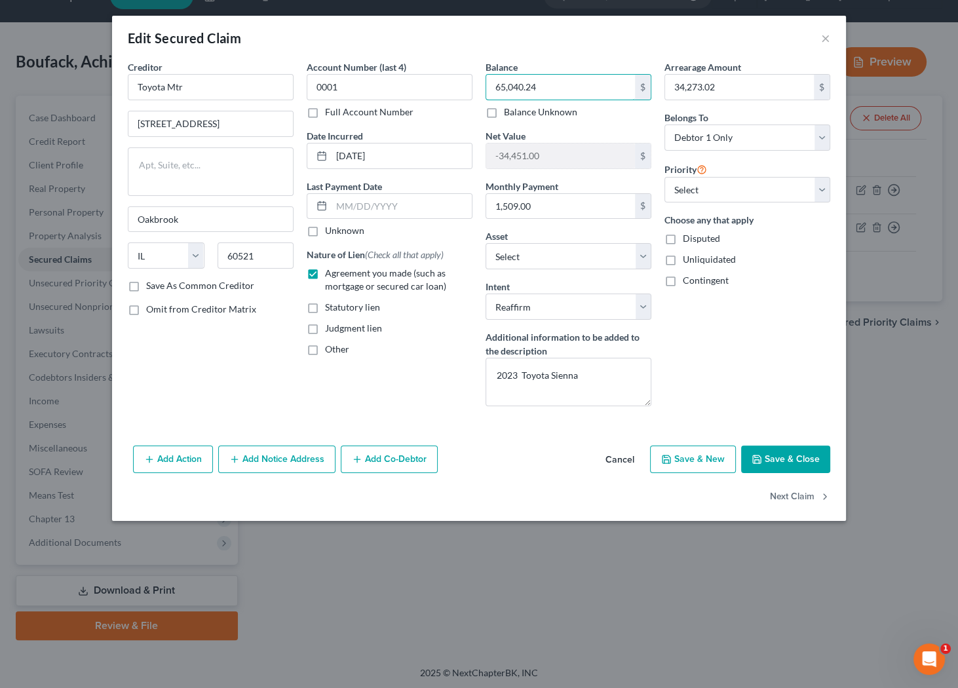
type input "65,040.24"
click at [742, 383] on div "Arrearage Amount 34,273.02 $ Belongs To * Select Debtor 1 Only Debtor 2 Only De…" at bounding box center [747, 238] width 179 height 356
click at [707, 90] on input "34,273.02" at bounding box center [739, 87] width 149 height 25
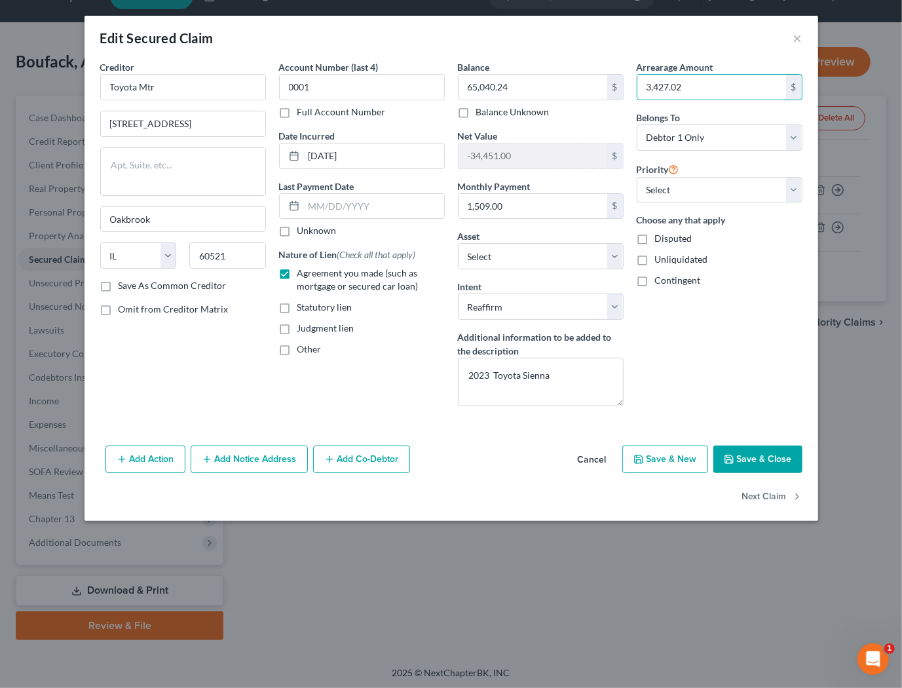
type input "3,427.02"
click at [707, 379] on div "Arrearage Amount 3,427.02 $ Belongs To * Select Debtor 1 Only Debtor 2 Only Deb…" at bounding box center [719, 238] width 179 height 356
click at [487, 305] on select "Select Surrender Redeem Reaffirm Avoid Other" at bounding box center [541, 306] width 166 height 26
click at [717, 369] on div "Arrearage Amount 3,427.02 $ Belongs To * Select Debtor 1 Only Debtor 2 Only Deb…" at bounding box center [719, 238] width 179 height 356
drag, startPoint x: 744, startPoint y: 464, endPoint x: 734, endPoint y: 462, distance: 10.2
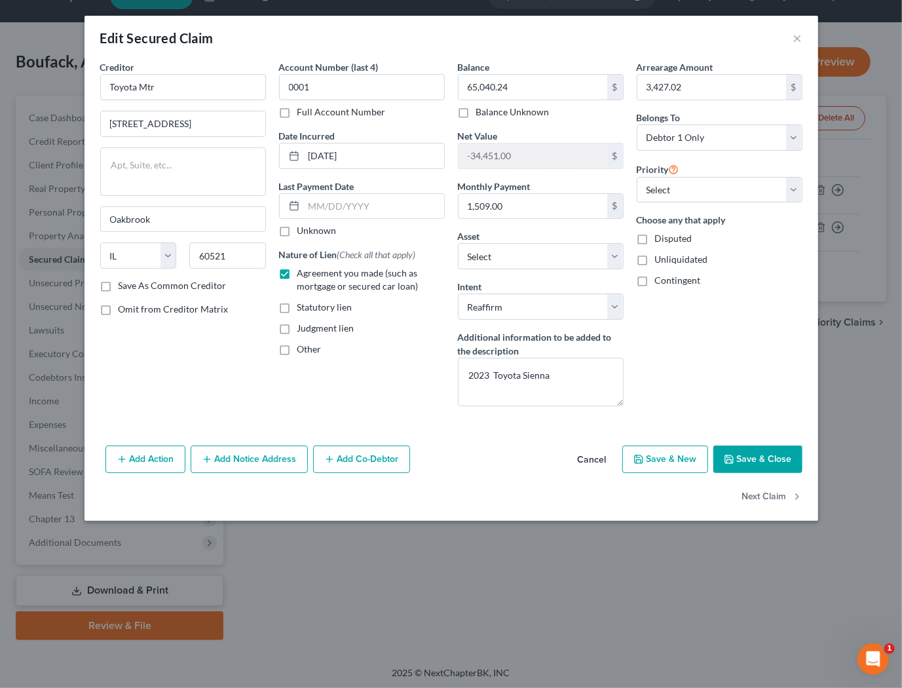
click at [734, 462] on button "Save & Close" at bounding box center [757, 459] width 89 height 28
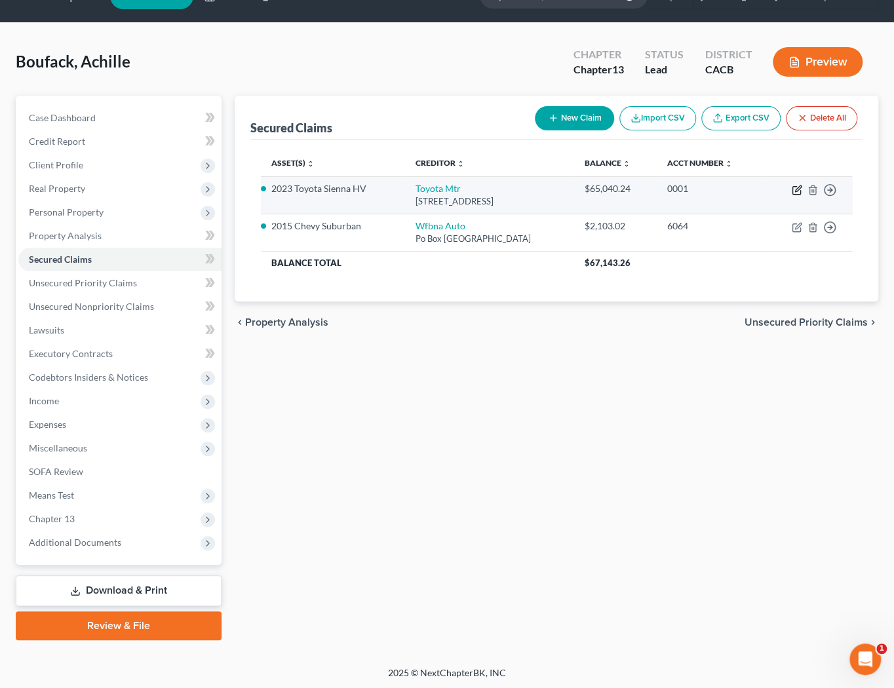
click at [798, 191] on icon "button" at bounding box center [796, 190] width 10 height 10
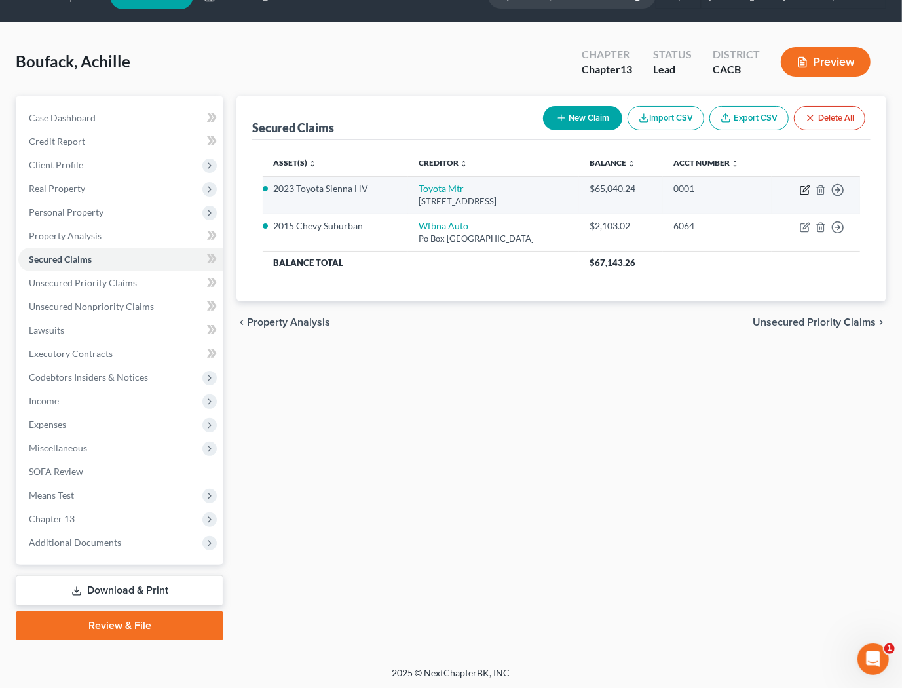
select select "14"
select select "2"
select select "0"
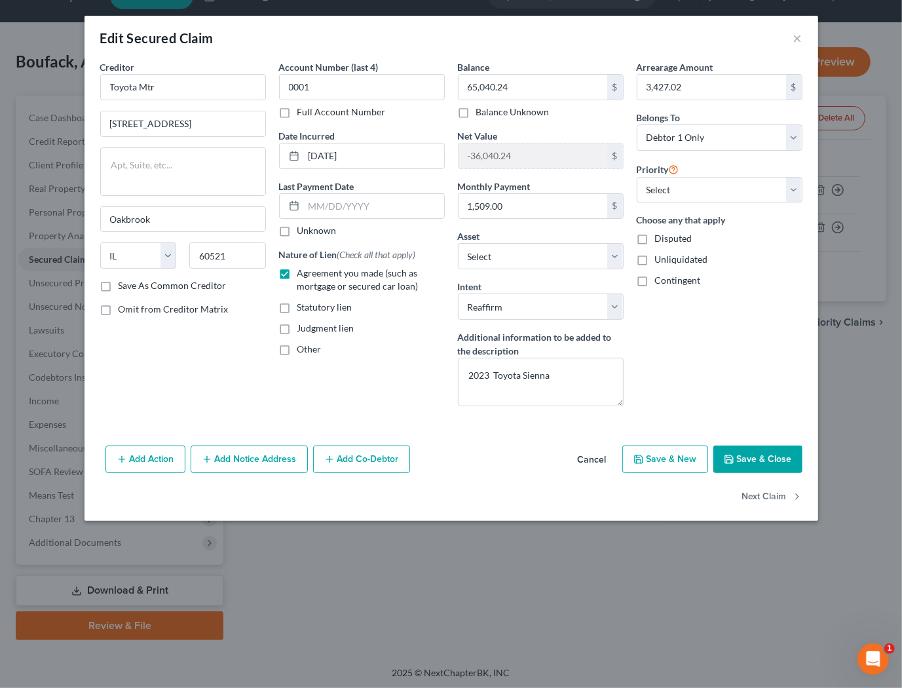
click at [657, 378] on div "Arrearage Amount 3,427.02 $ Belongs To * Select Debtor 1 Only Debtor 2 Only Deb…" at bounding box center [719, 238] width 179 height 356
click at [780, 462] on button "Save & Close" at bounding box center [757, 459] width 89 height 28
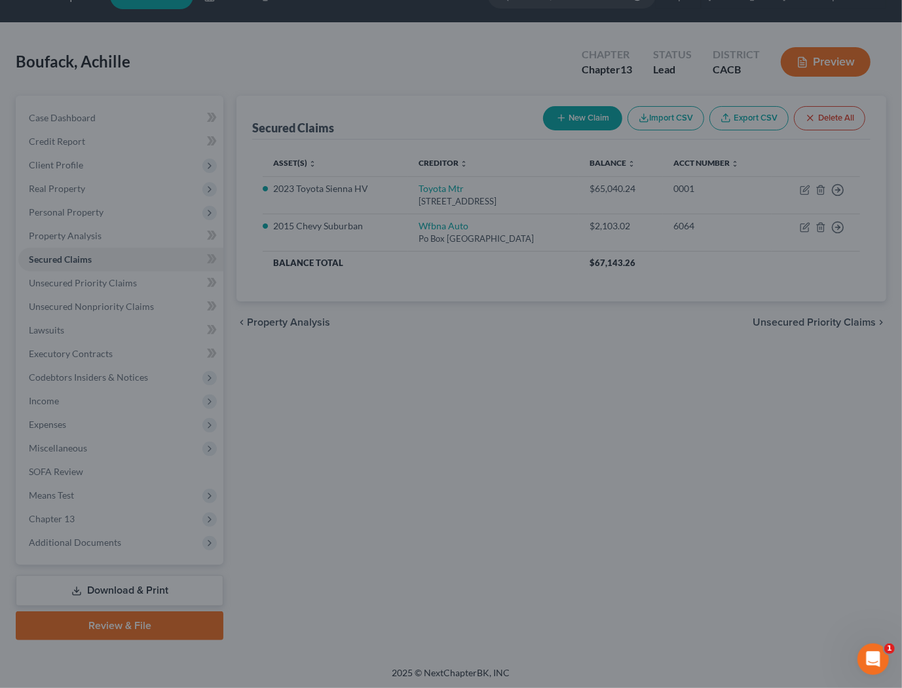
select select "7"
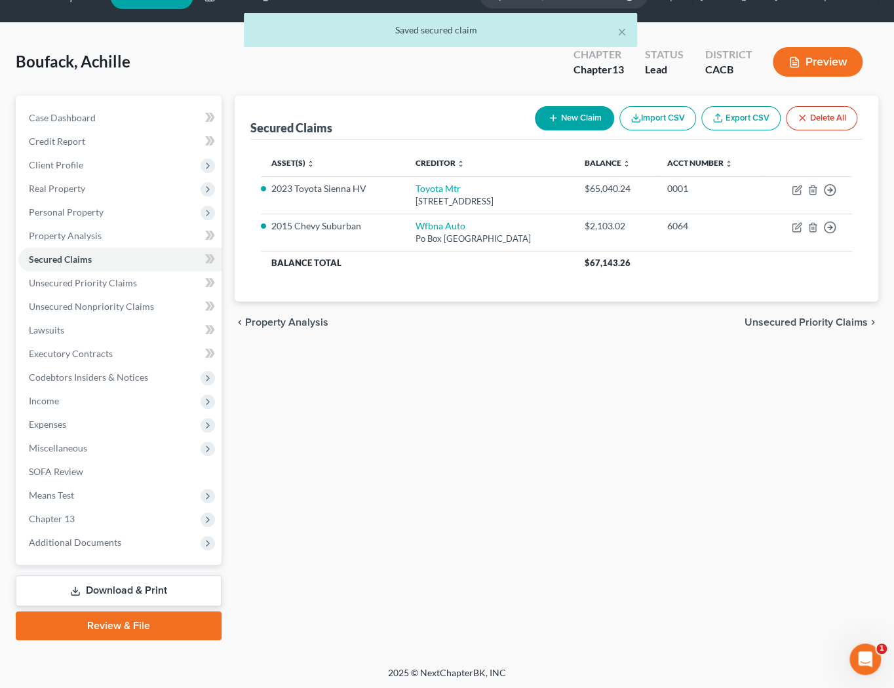
click at [683, 448] on div "Secured Claims New Claim Import CSV Export CSV Delete All Asset(s) expand_more …" at bounding box center [556, 368] width 656 height 544
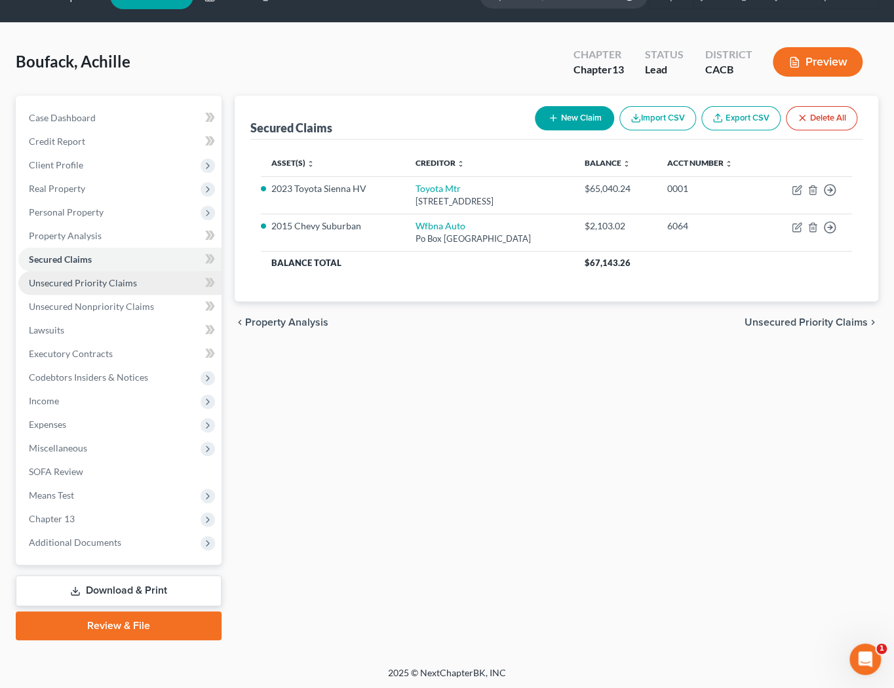
click at [69, 277] on span "Unsecured Priority Claims" at bounding box center [83, 282] width 108 height 11
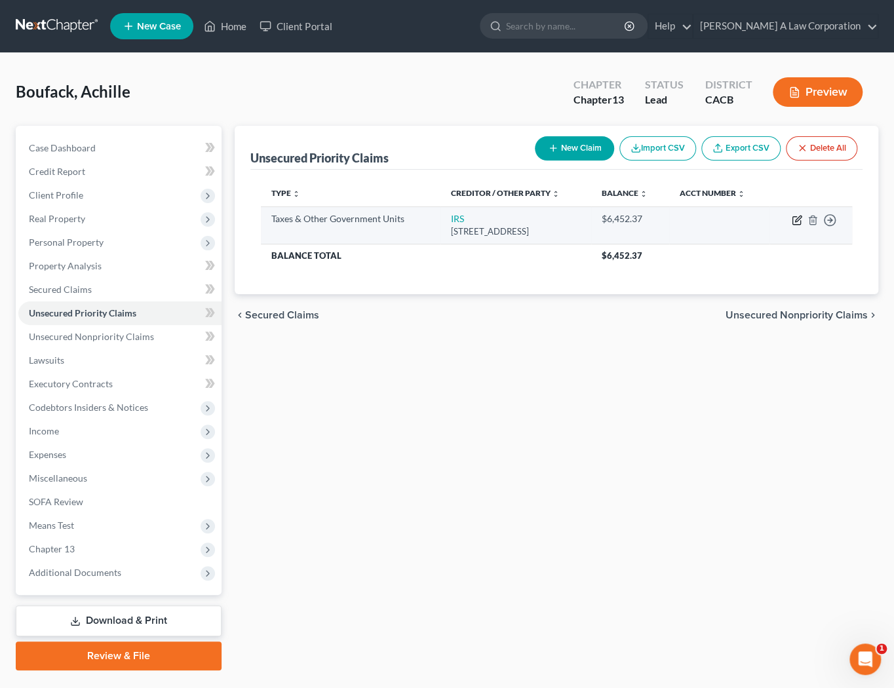
click at [793, 219] on icon "button" at bounding box center [796, 220] width 10 height 10
select select "0"
select select "39"
select select "2"
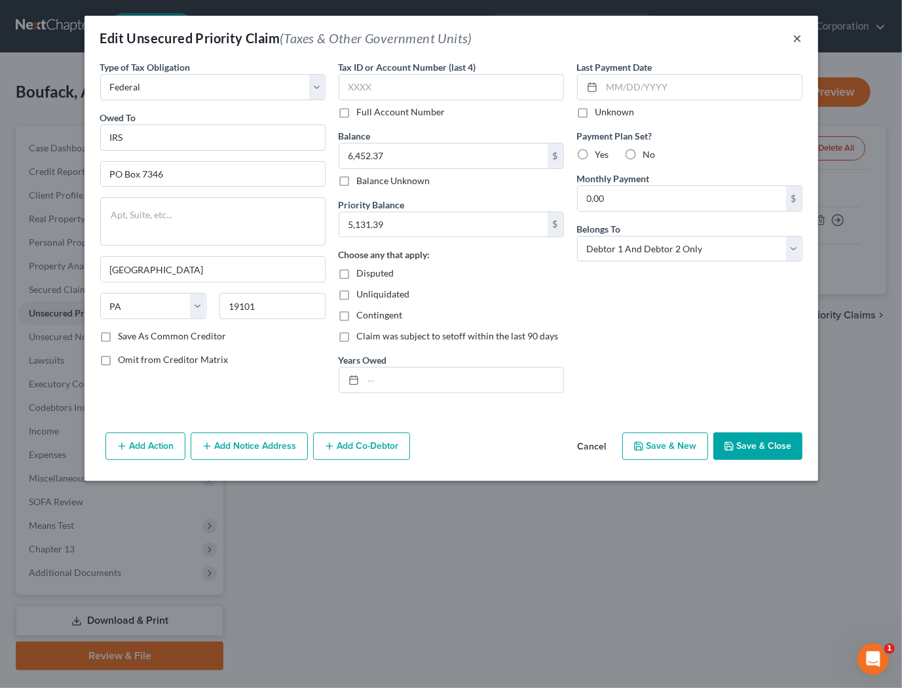
click at [797, 37] on button "×" at bounding box center [797, 38] width 9 height 16
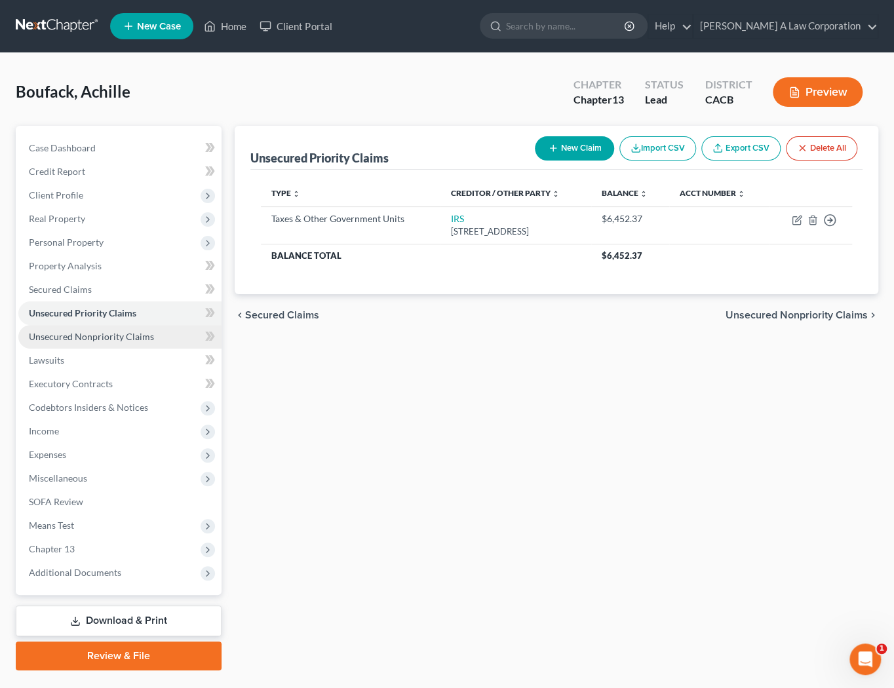
click at [85, 333] on span "Unsecured Nonpriority Claims" at bounding box center [91, 336] width 125 height 11
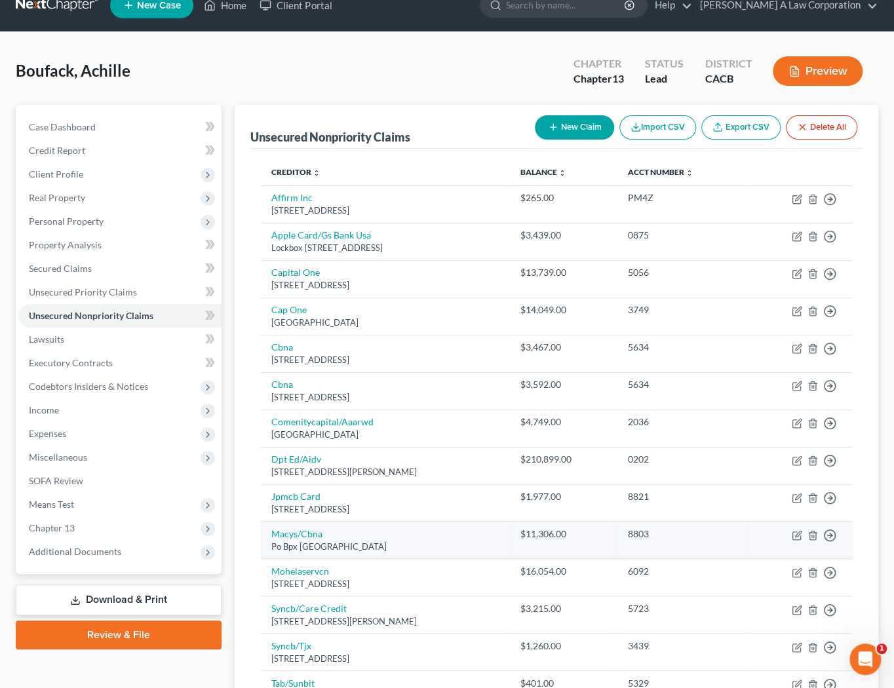
scroll to position [17, 0]
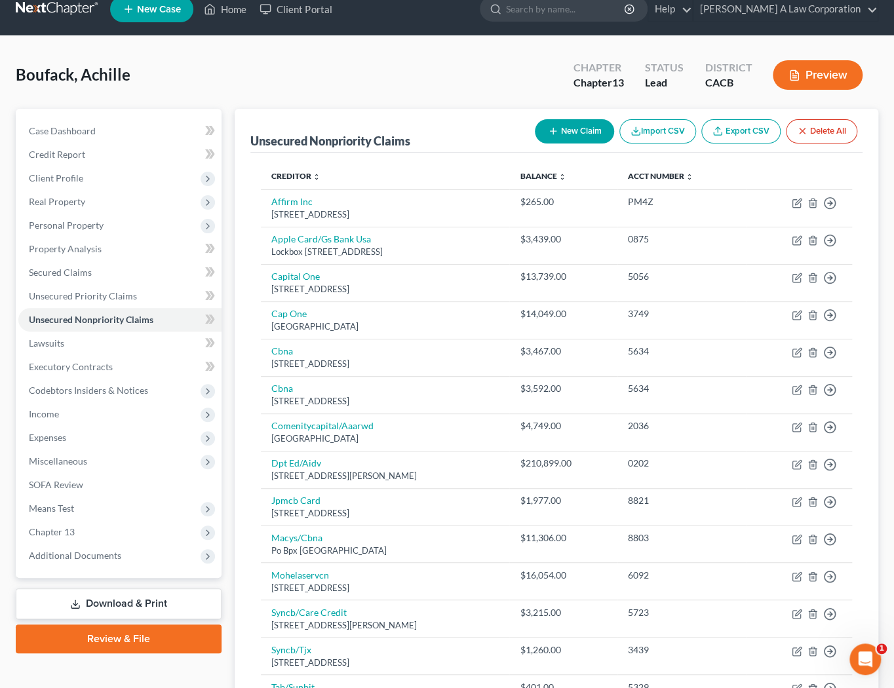
click at [252, 74] on div "Boufack, Achille Upgraded Chapter Chapter 13 Status Lead District CACB Preview" at bounding box center [447, 80] width 862 height 57
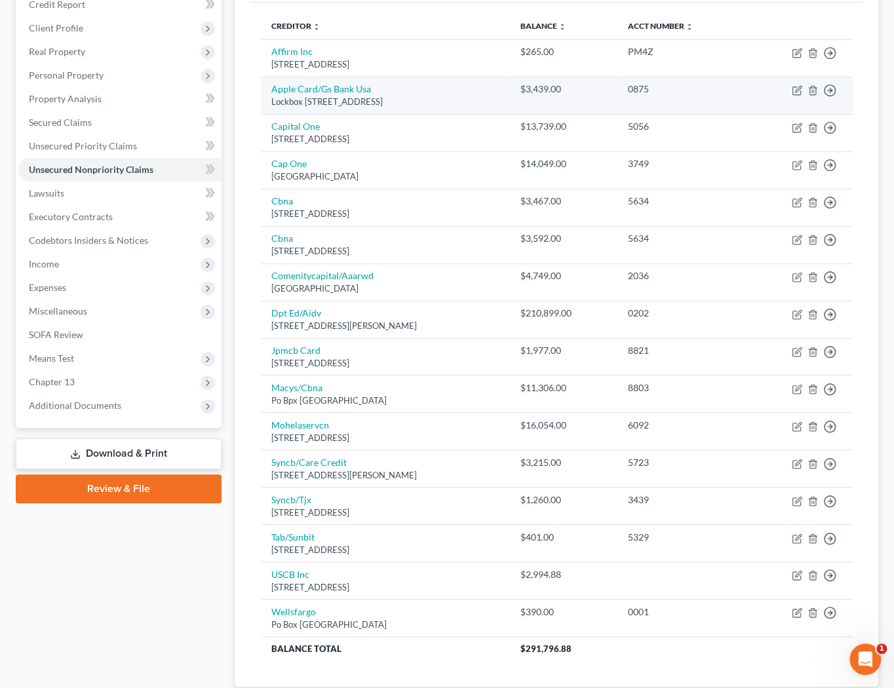
scroll to position [196, 0]
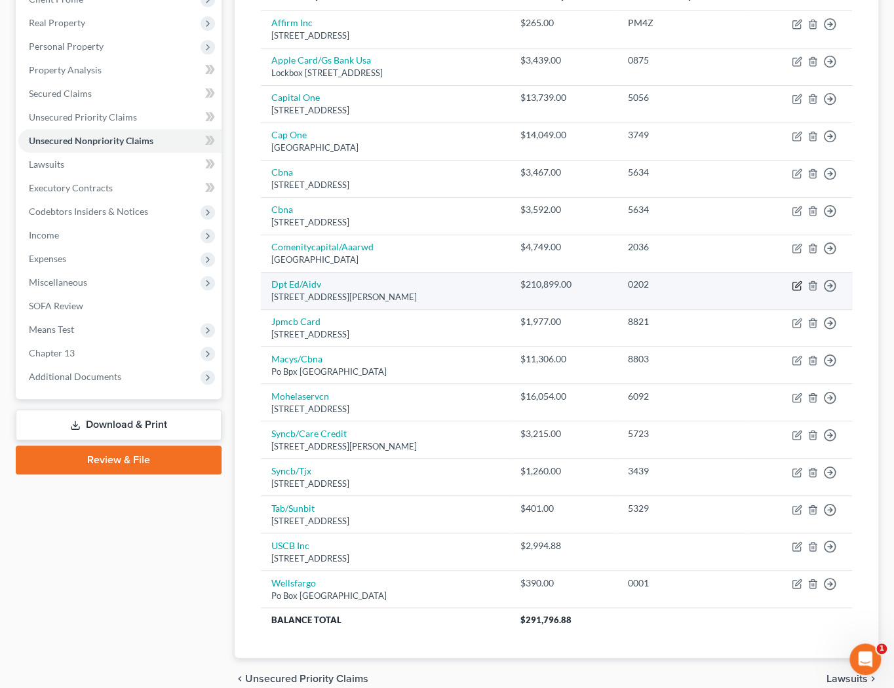
click at [795, 286] on icon "button" at bounding box center [796, 285] width 10 height 10
select select "39"
select select "17"
select select "1"
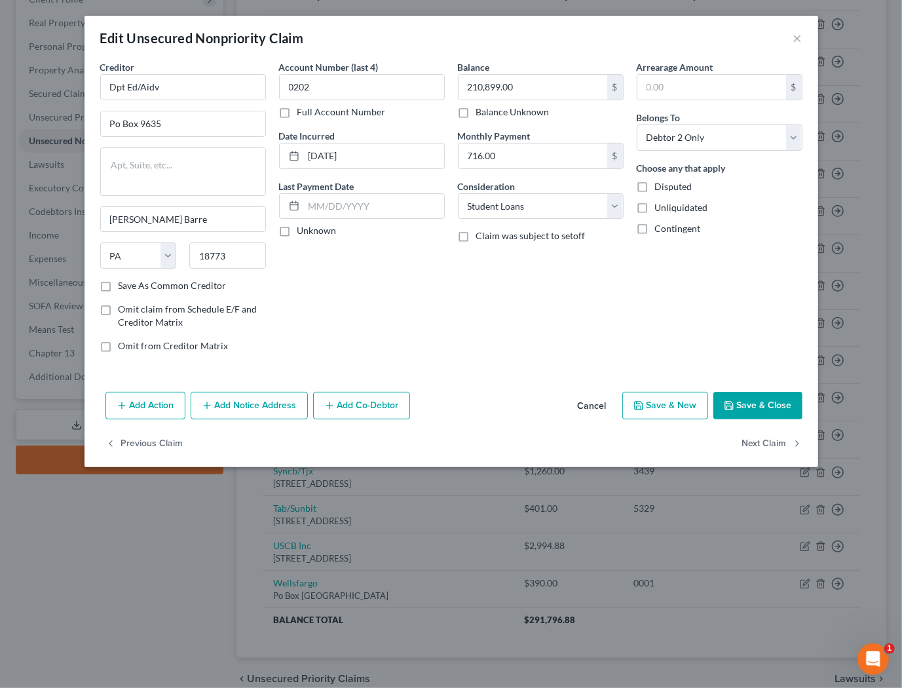
click at [620, 305] on div "Balance 210,899.00 $ Balance Unknown Balance Undetermined 210,899.00 $ Balance …" at bounding box center [540, 211] width 179 height 303
click at [381, 354] on div "Account Number (last 4) 0202 Full Account Number Date Incurred 02-02-2018 Last …" at bounding box center [362, 211] width 179 height 303
click at [797, 40] on button "×" at bounding box center [797, 38] width 9 height 16
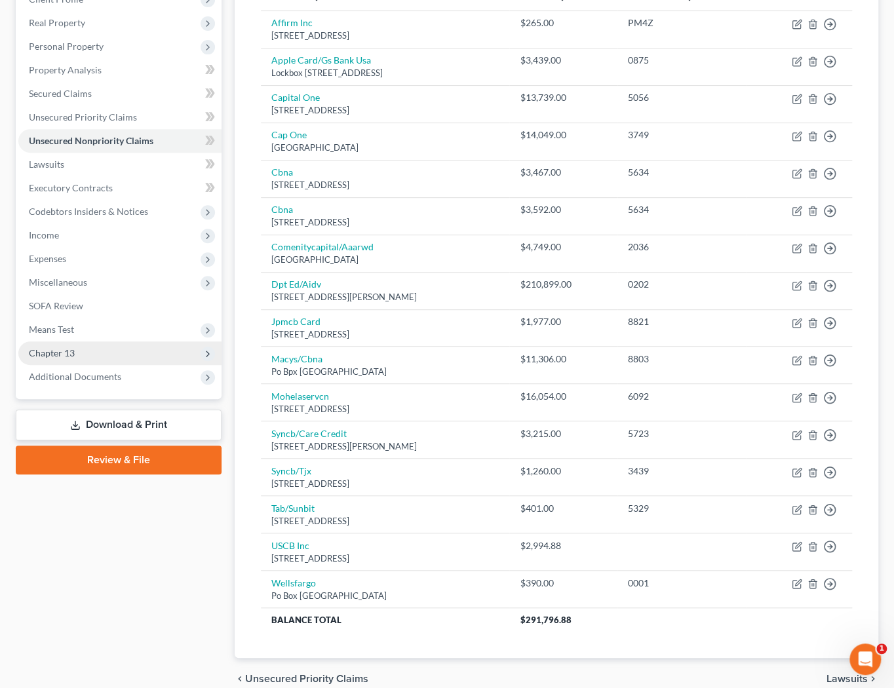
click at [63, 350] on span "Chapter 13" at bounding box center [52, 352] width 46 height 11
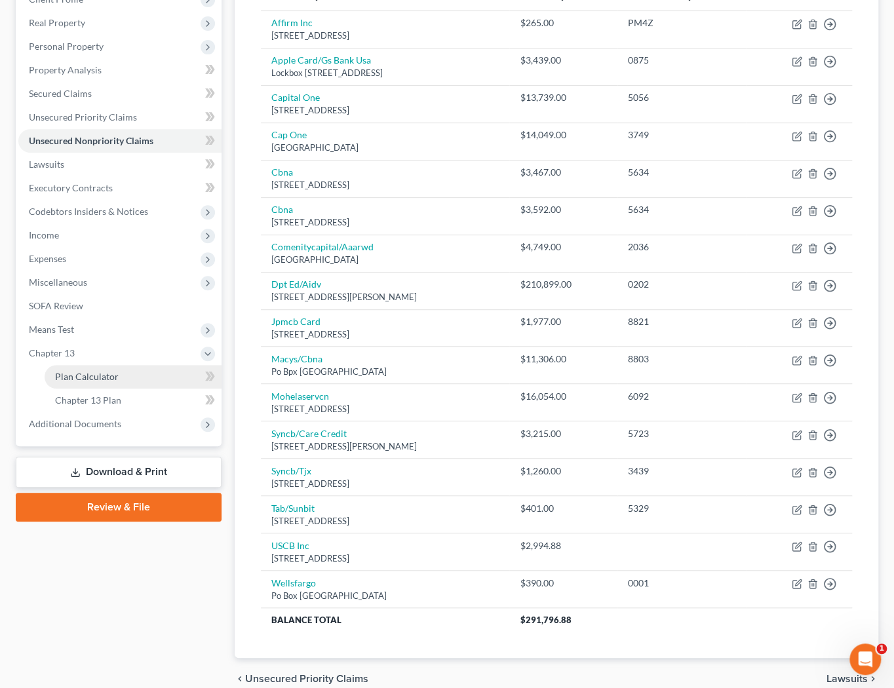
click at [80, 378] on span "Plan Calculator" at bounding box center [87, 376] width 64 height 11
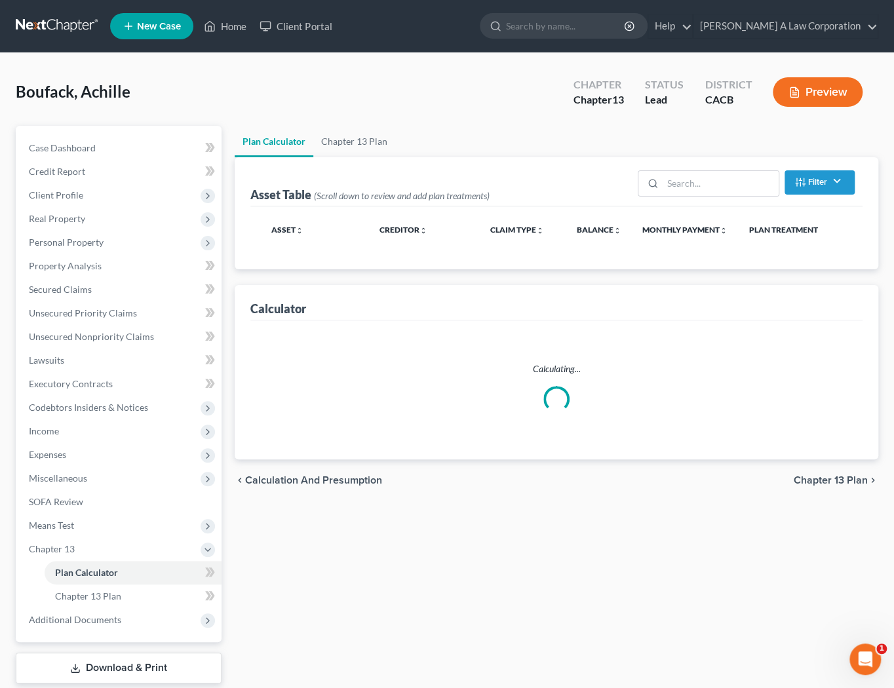
select select "59"
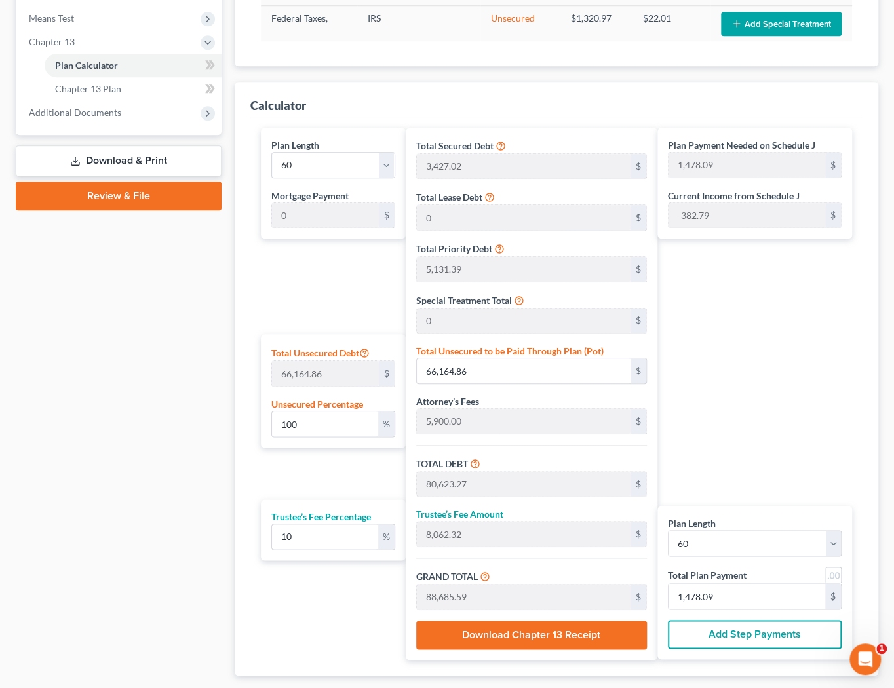
scroll to position [536, 0]
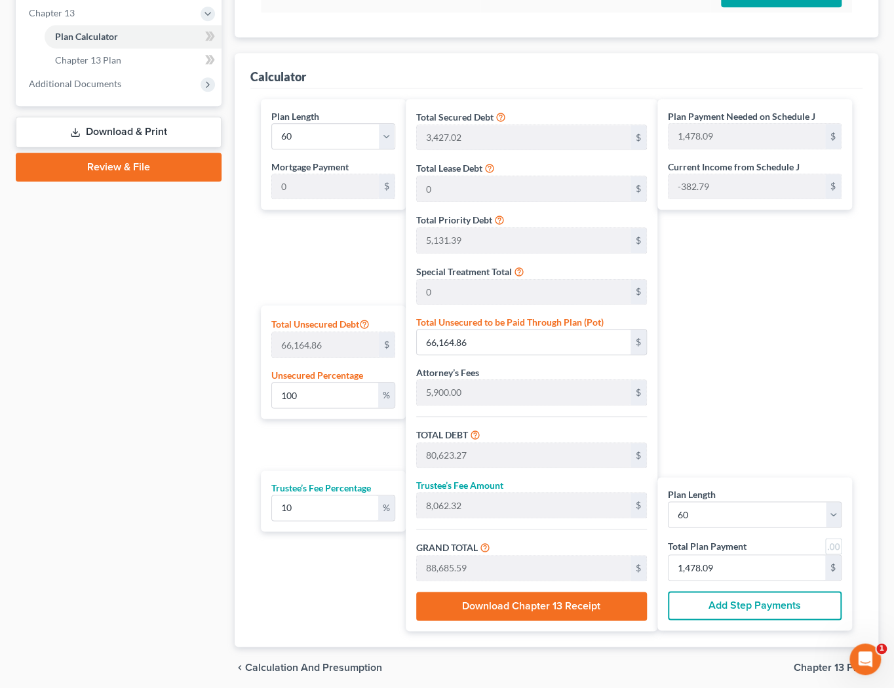
click at [776, 609] on button "Add Step Payments" at bounding box center [755, 605] width 174 height 29
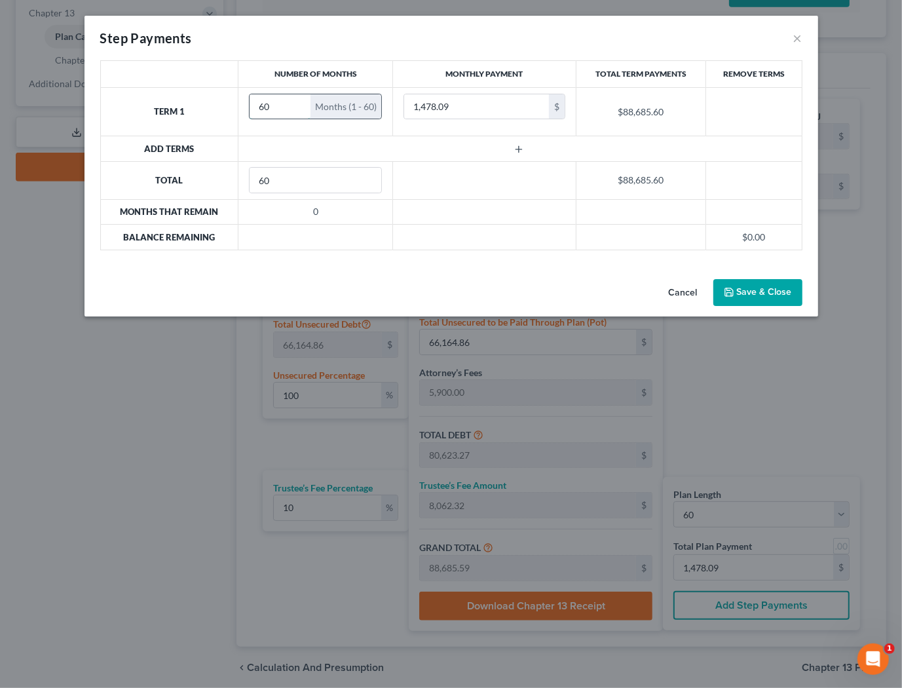
click at [280, 111] on input "60" at bounding box center [280, 106] width 61 height 25
drag, startPoint x: 280, startPoint y: 111, endPoint x: 138, endPoint y: 89, distance: 143.9
click at [140, 89] on tr "Term 1 60 Months (1 - 60) 1,478.09 $ $88,685.60" at bounding box center [451, 111] width 702 height 48
type input "2"
type input "500"
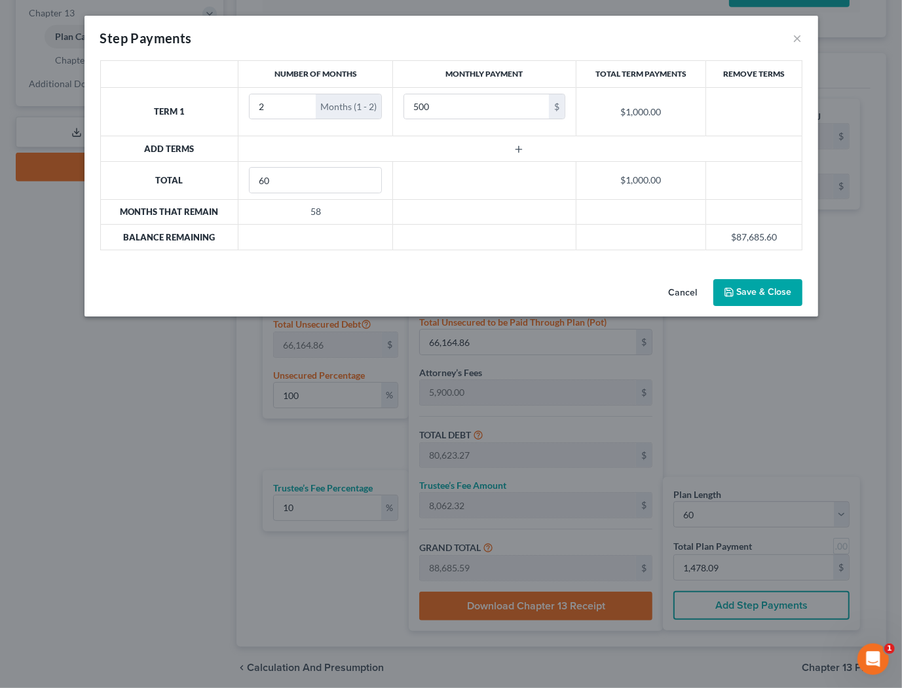
click at [287, 150] on td at bounding box center [519, 148] width 563 height 25
click at [518, 150] on icon "button" at bounding box center [519, 149] width 10 height 10
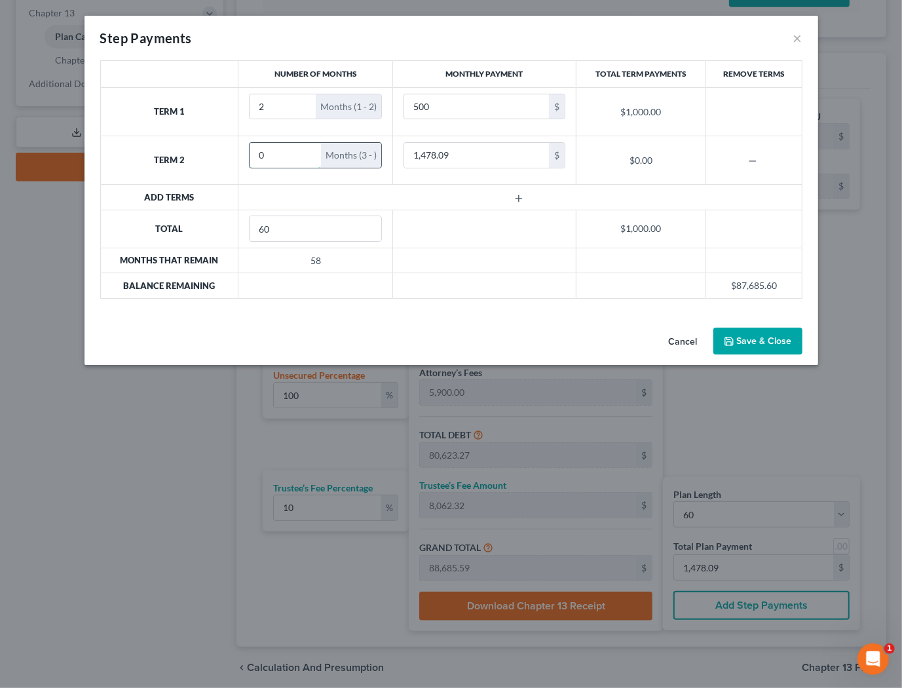
click at [267, 154] on input "0" at bounding box center [285, 155] width 71 height 25
type input "50"
type input "1,306.00"
click at [519, 196] on line "button" at bounding box center [519, 198] width 0 height 6
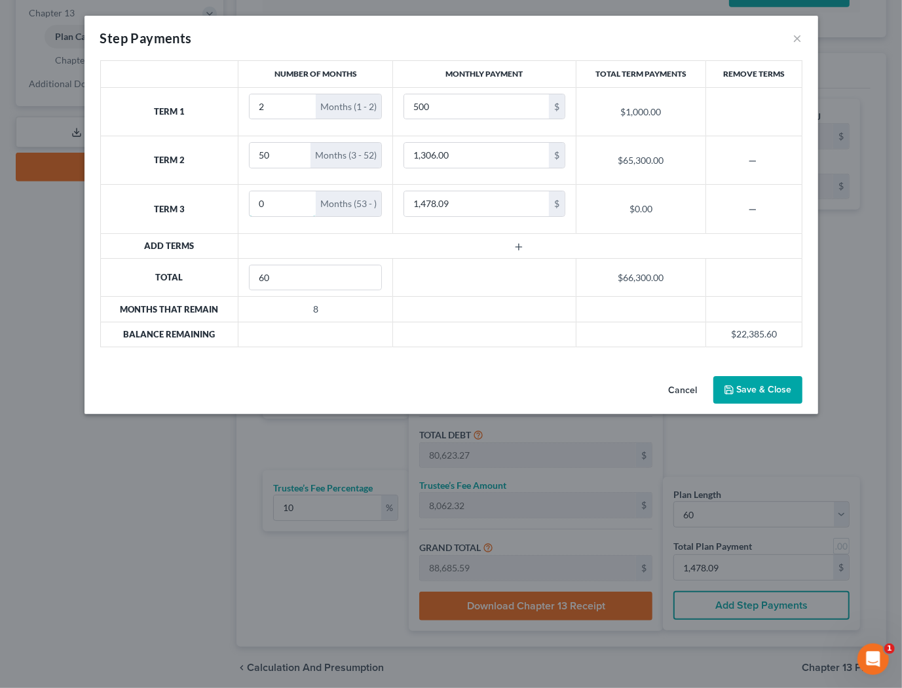
drag, startPoint x: 271, startPoint y: 203, endPoint x: 233, endPoint y: 202, distance: 37.4
click at [233, 202] on tr "Term 3 0 Months (53 - ) 1,478.09 $ $0.00" at bounding box center [451, 209] width 702 height 48
type input "8"
click at [454, 200] on input "1,478.09" at bounding box center [476, 203] width 145 height 25
type input "2,655.00"
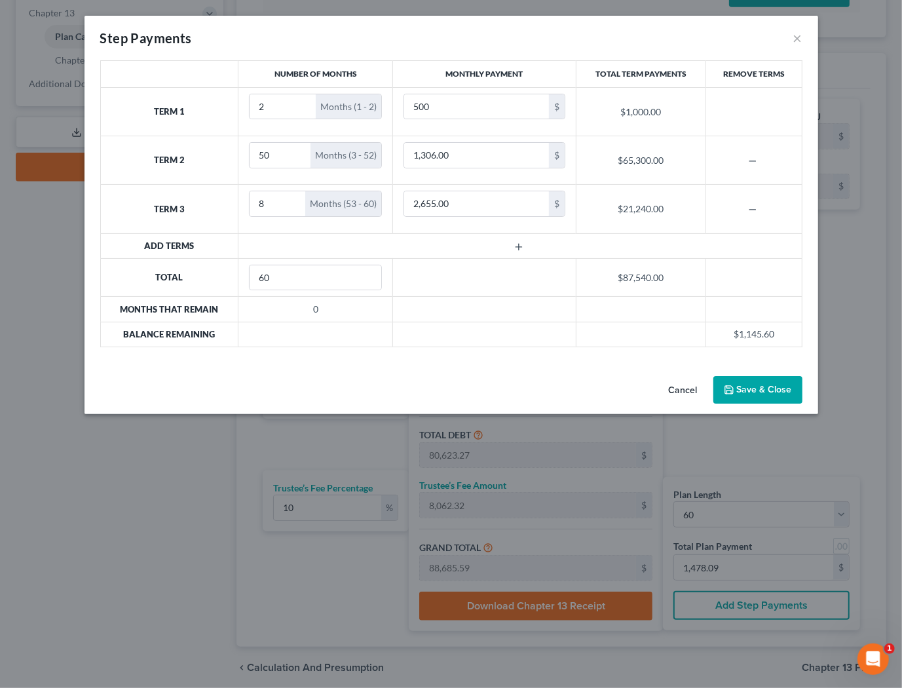
click at [575, 243] on td at bounding box center [519, 245] width 563 height 25
click at [761, 378] on button "Save & Close" at bounding box center [757, 390] width 89 height 28
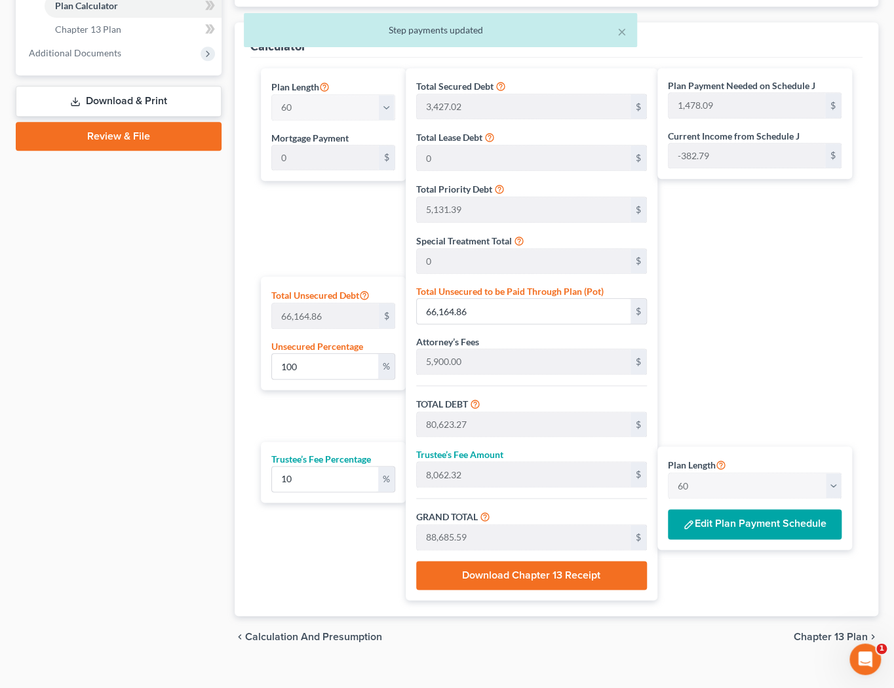
scroll to position [583, 0]
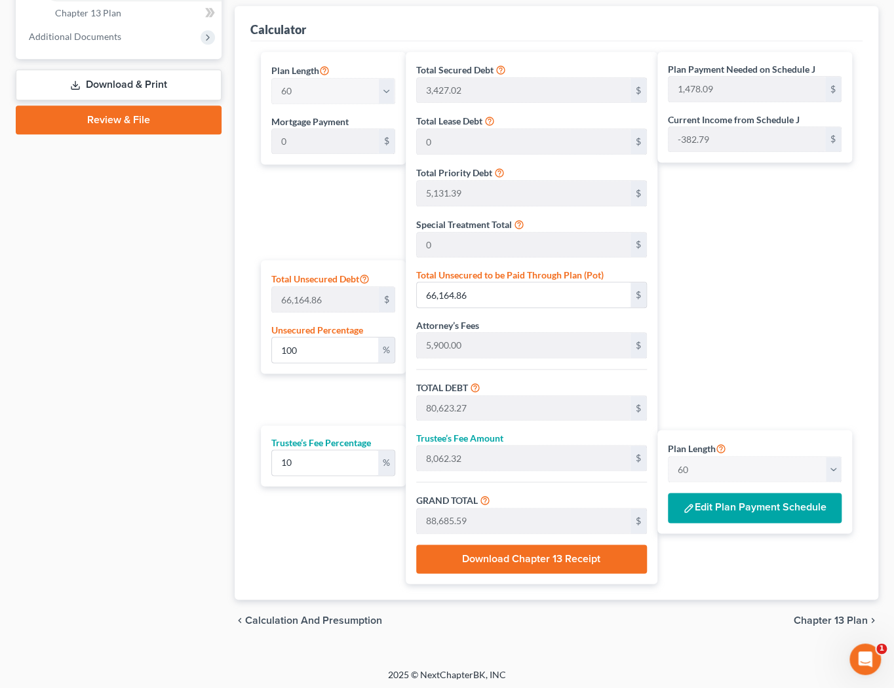
click at [803, 617] on span "Chapter 13 Plan" at bounding box center [830, 620] width 74 height 10
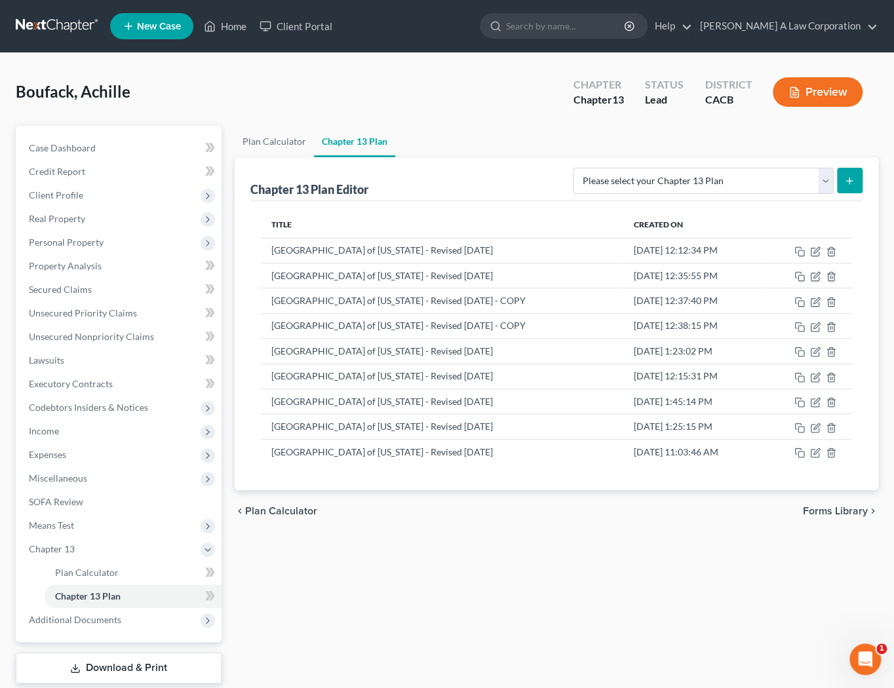
click at [850, 189] on button "submit" at bounding box center [850, 181] width 26 height 26
click at [827, 189] on select "Please select your Chapter 13 Plan Central District of California - Effective 1…" at bounding box center [703, 181] width 261 height 26
select select "1"
click at [599, 168] on select "Please select your Chapter 13 Plan Central District of California - Effective 1…" at bounding box center [703, 181] width 261 height 26
click at [846, 181] on line "submit" at bounding box center [849, 181] width 6 height 0
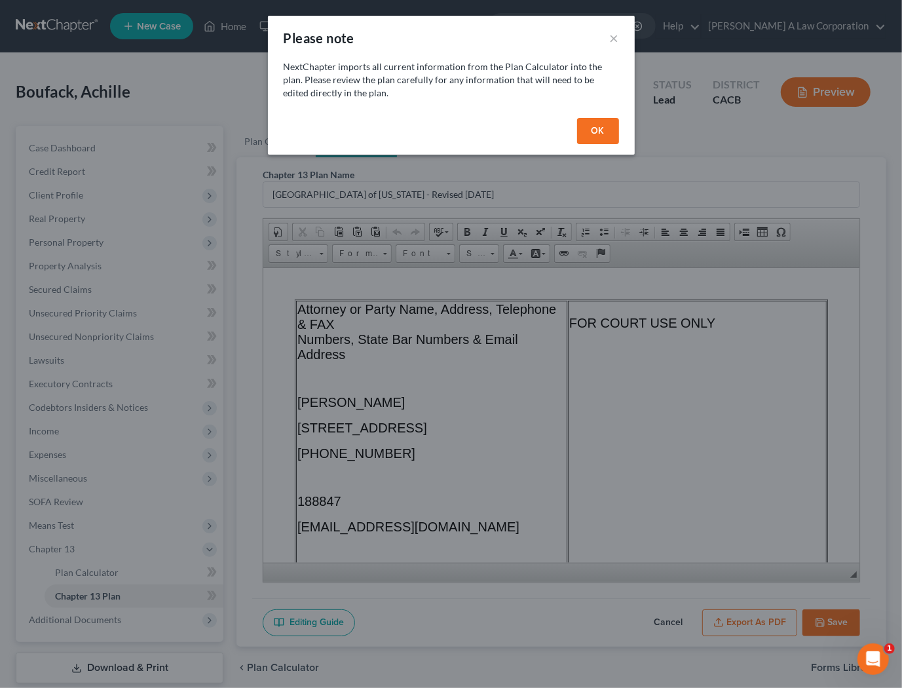
click at [592, 124] on button "OK" at bounding box center [598, 131] width 42 height 26
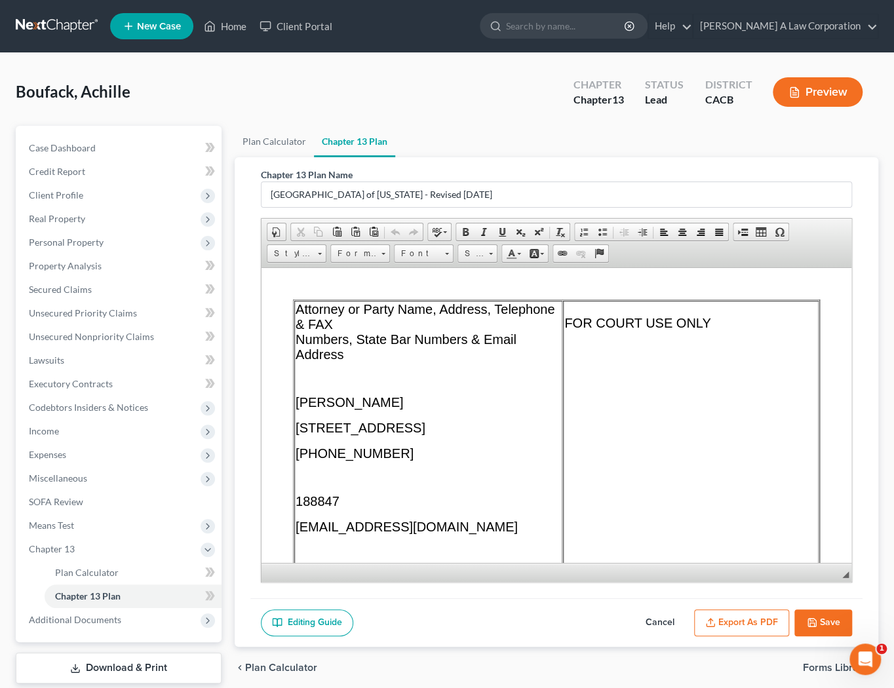
click at [425, 426] on span "10866 Wilshire Blvd, Suite 810, Los Angeles, CA 90024" at bounding box center [360, 427] width 130 height 14
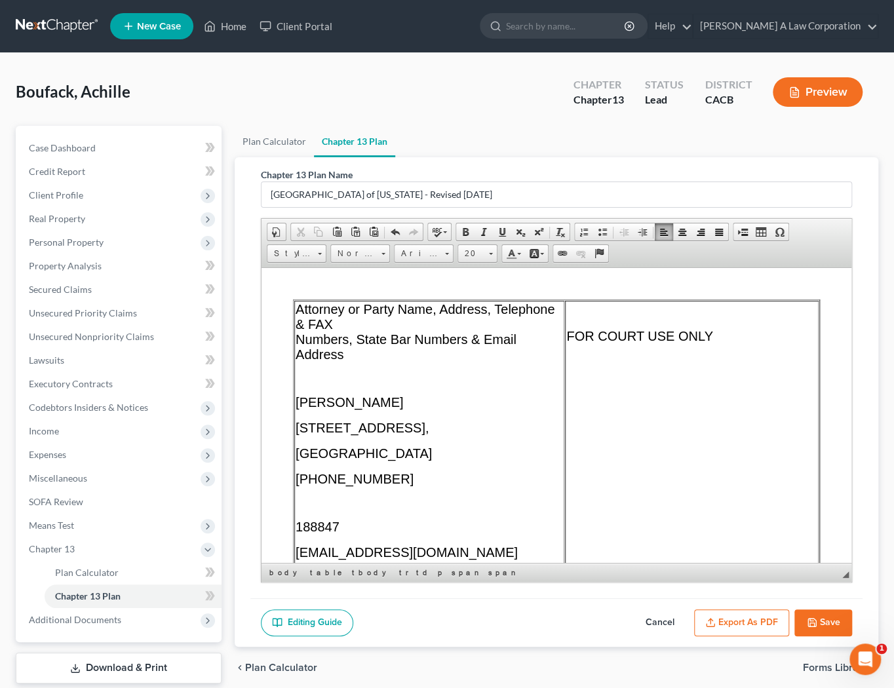
scroll to position [119, 0]
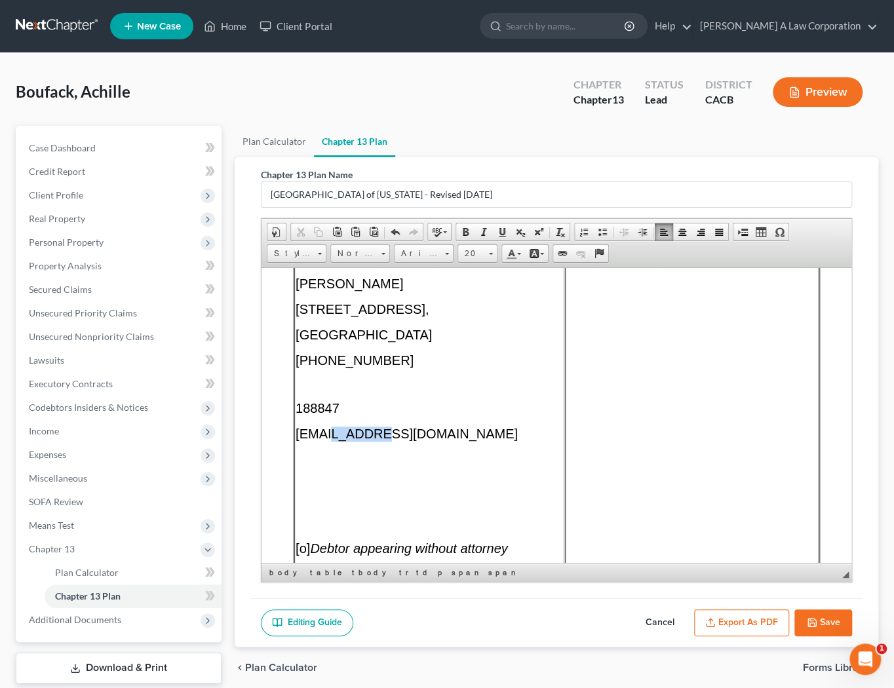
drag, startPoint x: 366, startPoint y: 438, endPoint x: 323, endPoint y: 438, distance: 42.6
click at [323, 438] on span "[EMAIL_ADDRESS][DOMAIN_NAME]" at bounding box center [406, 433] width 222 height 14
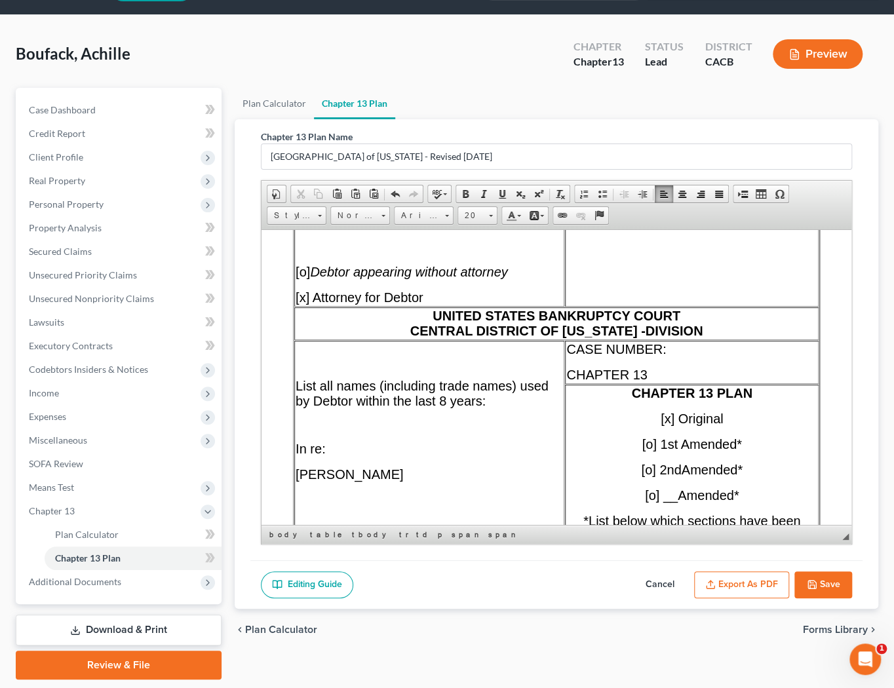
scroll to position [59, 0]
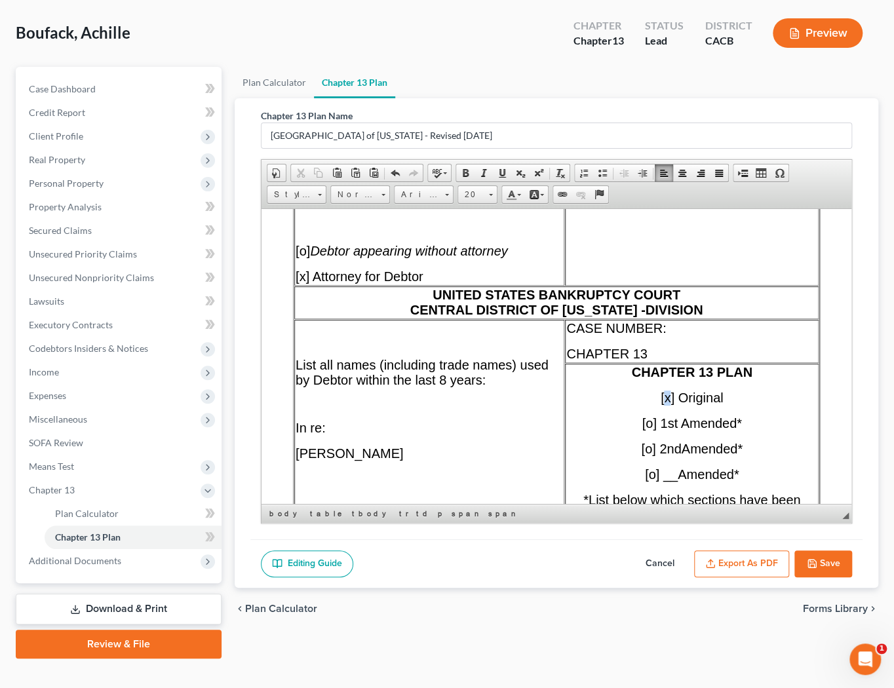
click at [660, 404] on span "[x] Original" at bounding box center [691, 397] width 63 height 14
click at [641, 455] on span "[o] 2nd" at bounding box center [661, 448] width 40 height 14
click at [637, 455] on span "[o" at bounding box center [642, 448] width 11 height 14
click at [664, 404] on span "[] Original" at bounding box center [692, 397] width 56 height 14
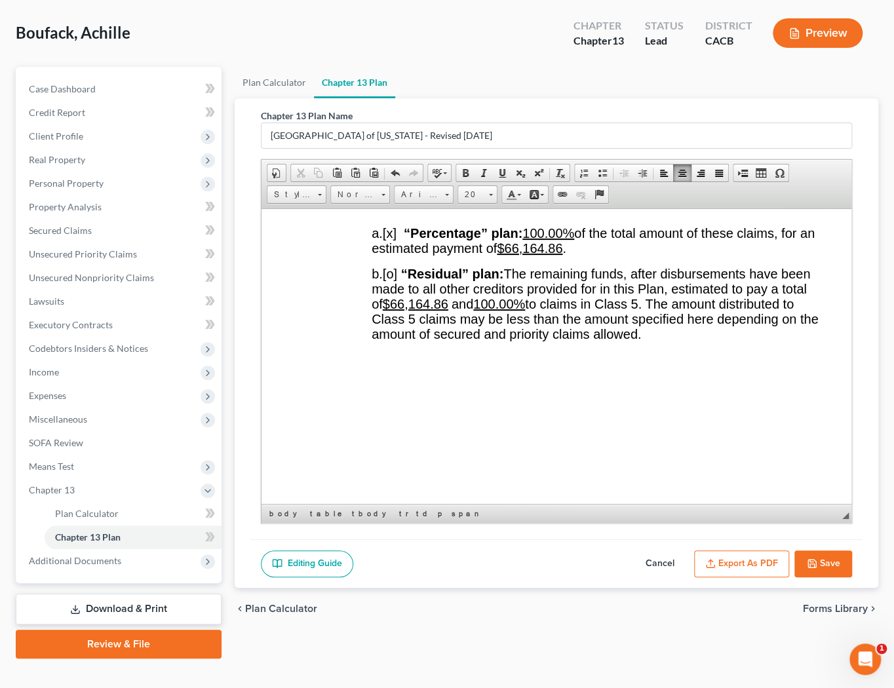
scroll to position [2918, 0]
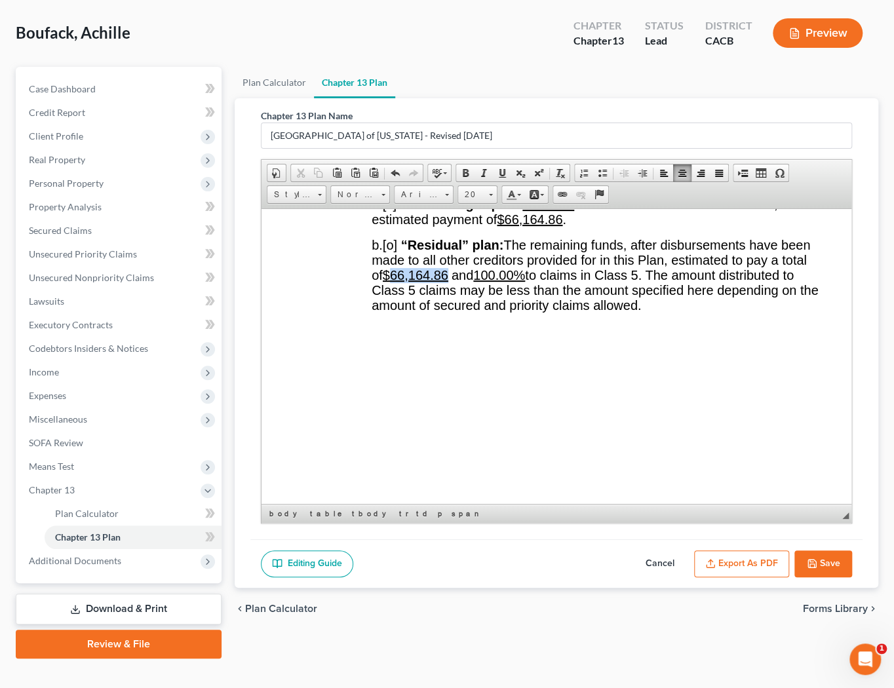
drag, startPoint x: 477, startPoint y: 369, endPoint x: 421, endPoint y: 363, distance: 56.6
click at [421, 282] on span "$66,164.86" at bounding box center [416, 274] width 66 height 14
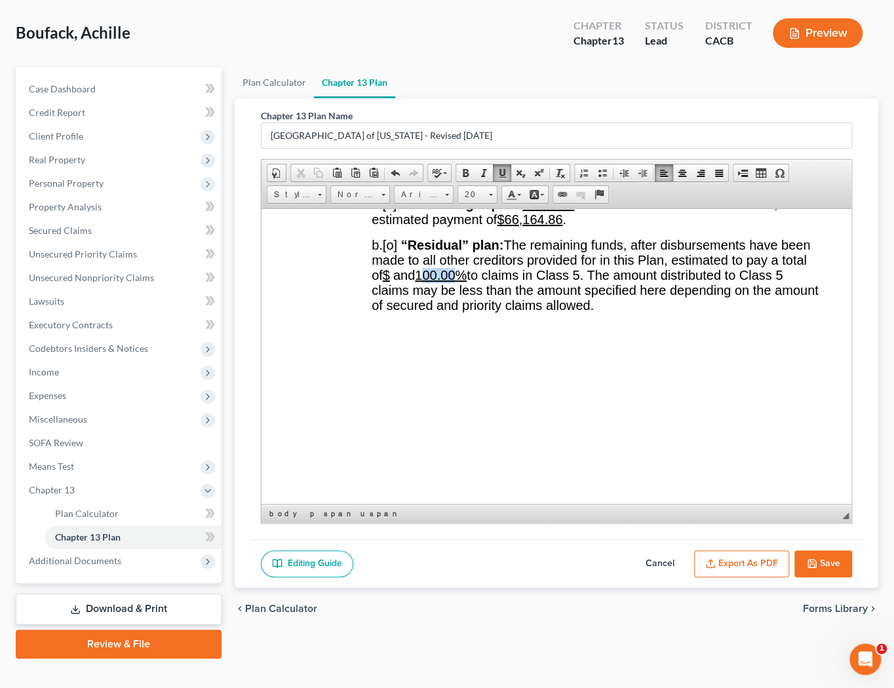
drag, startPoint x: 543, startPoint y: 369, endPoint x: 508, endPoint y: 369, distance: 34.7
click at [466, 282] on u "100.00%" at bounding box center [441, 274] width 52 height 14
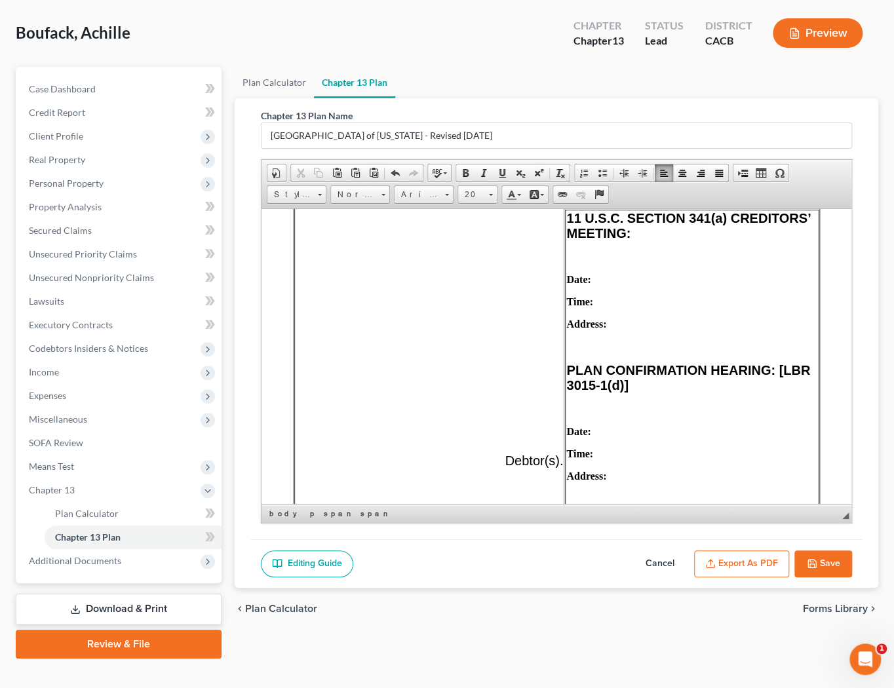
scroll to position [714, 0]
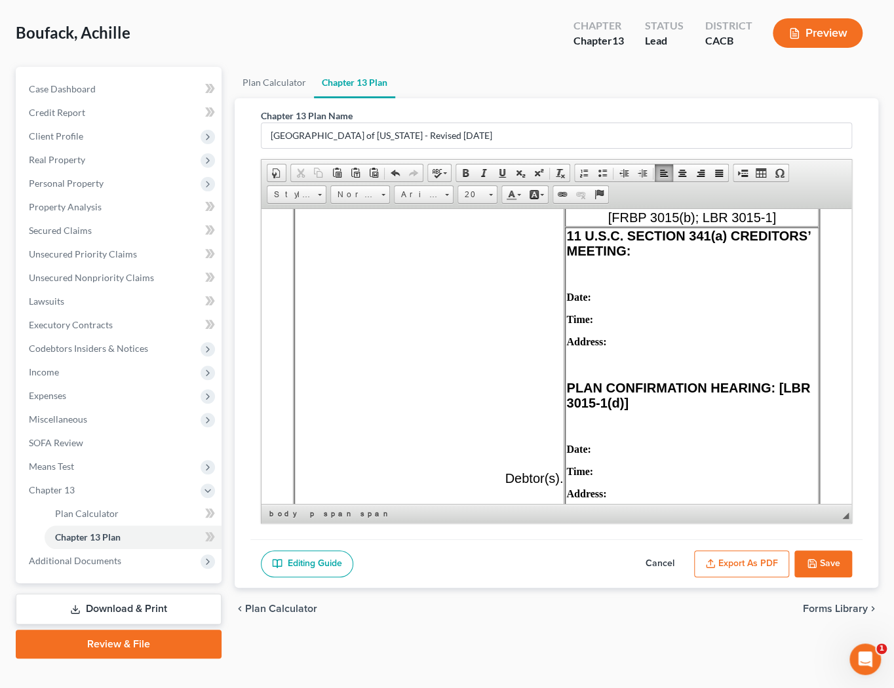
click at [639, 303] on p "Date:" at bounding box center [691, 297] width 251 height 12
click at [694, 455] on p "Date:" at bounding box center [691, 449] width 251 height 12
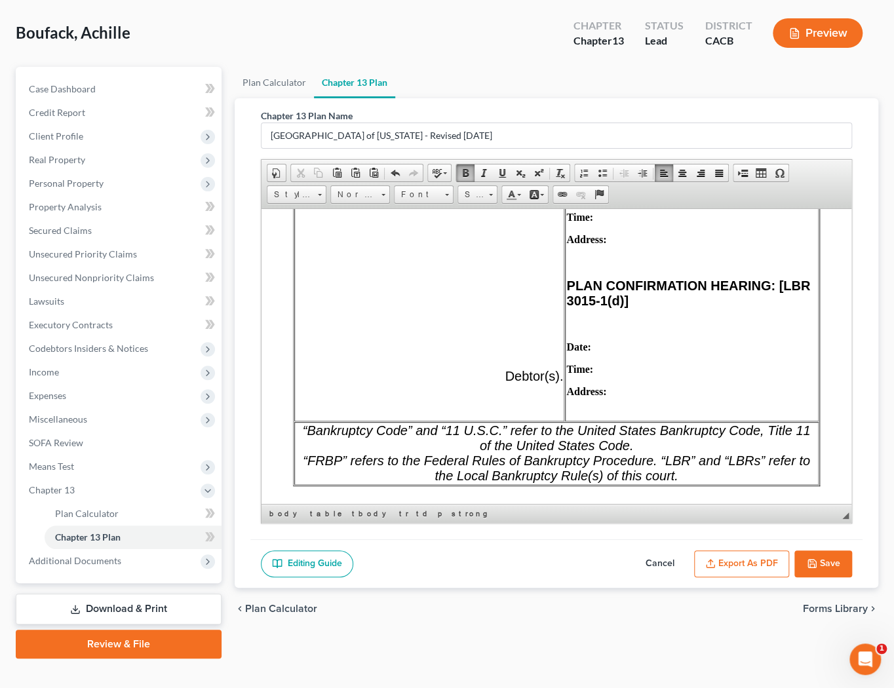
scroll to position [833, 0]
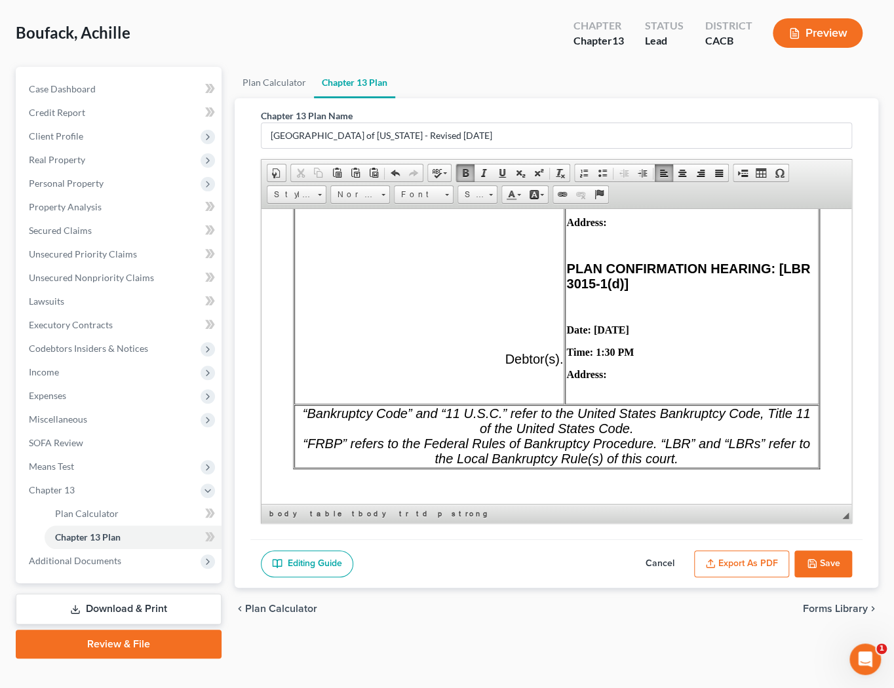
click at [622, 380] on p "Address:" at bounding box center [691, 374] width 251 height 12
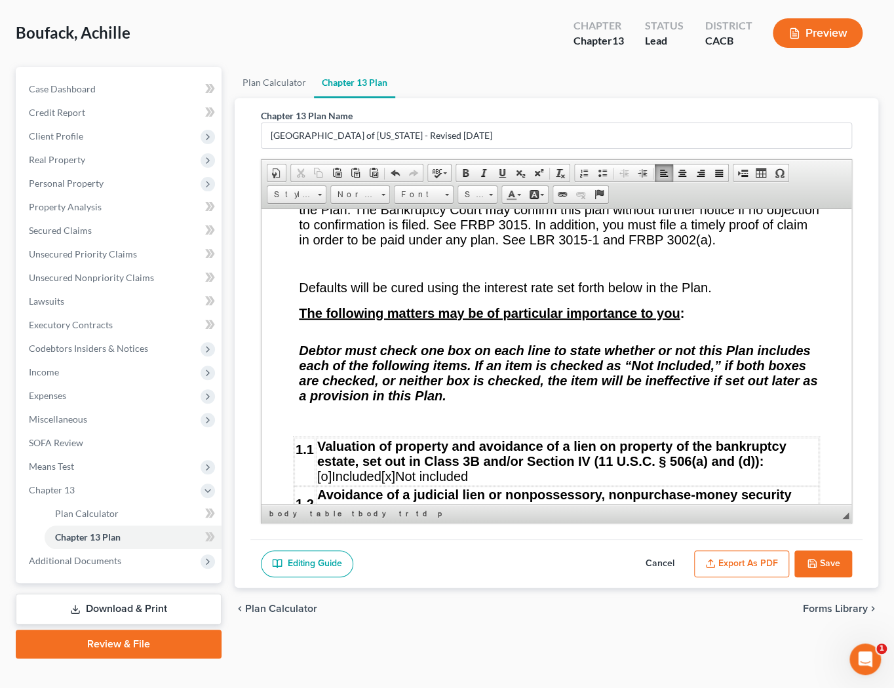
scroll to position [1846, 0]
click at [812, 562] on icon "button" at bounding box center [811, 563] width 10 height 10
click at [751, 563] on button "Export as PDF" at bounding box center [741, 564] width 95 height 28
select select "1"
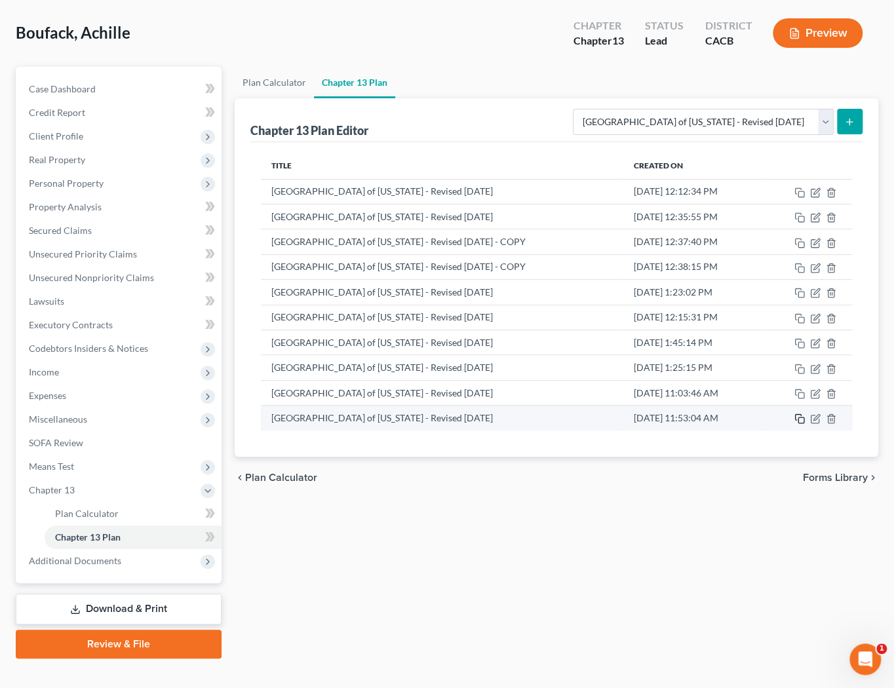
click at [799, 421] on rect "button" at bounding box center [801, 420] width 6 height 6
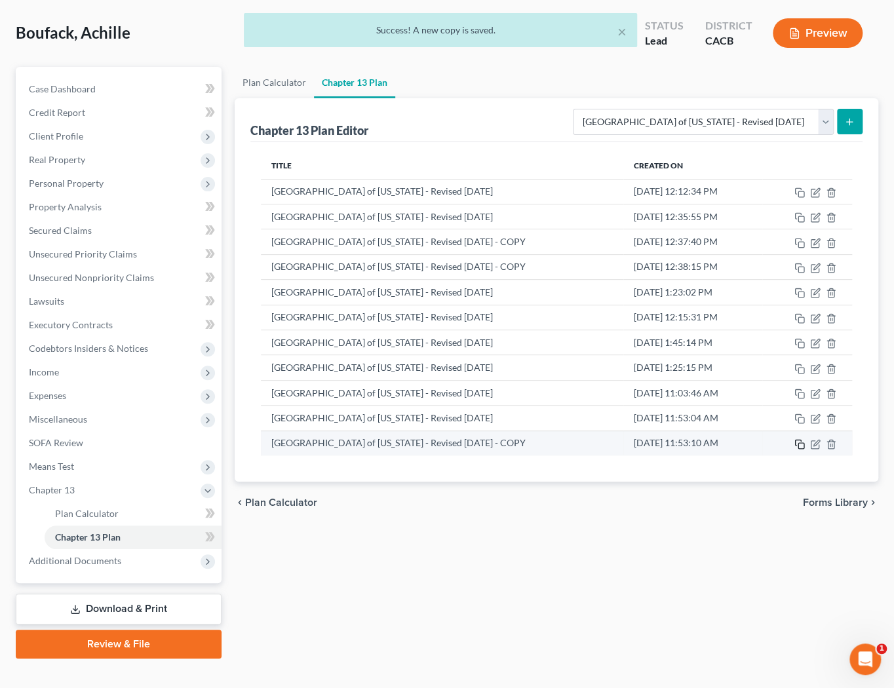
click at [798, 443] on rect "button" at bounding box center [801, 446] width 6 height 6
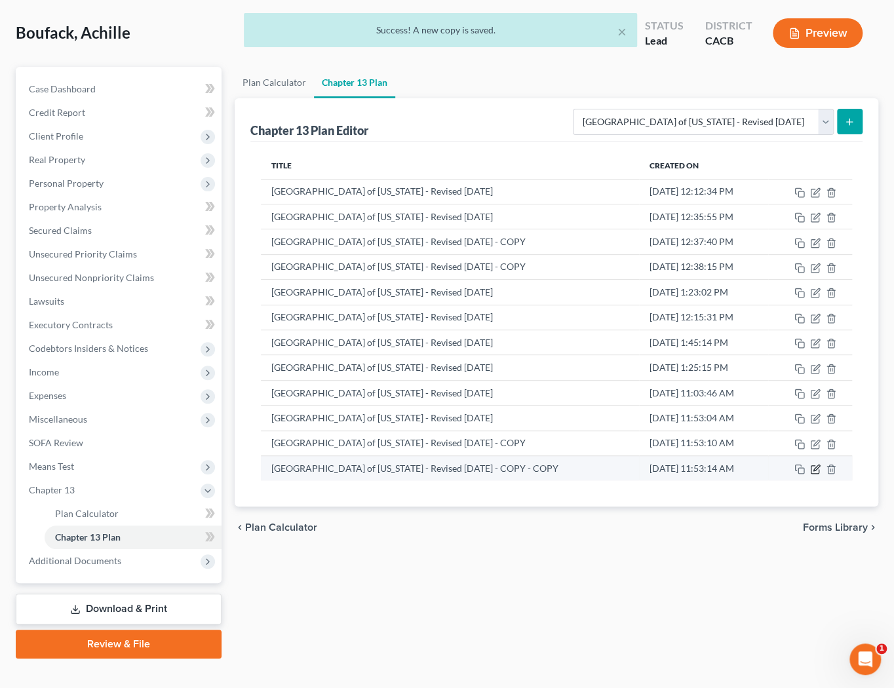
click at [816, 468] on icon "button" at bounding box center [815, 469] width 10 height 10
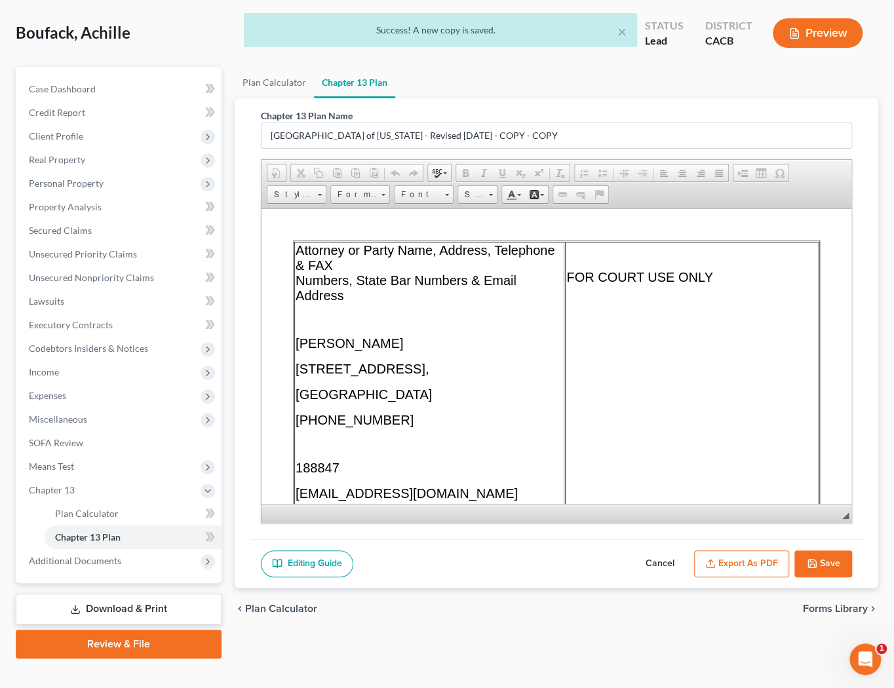
scroll to position [0, 0]
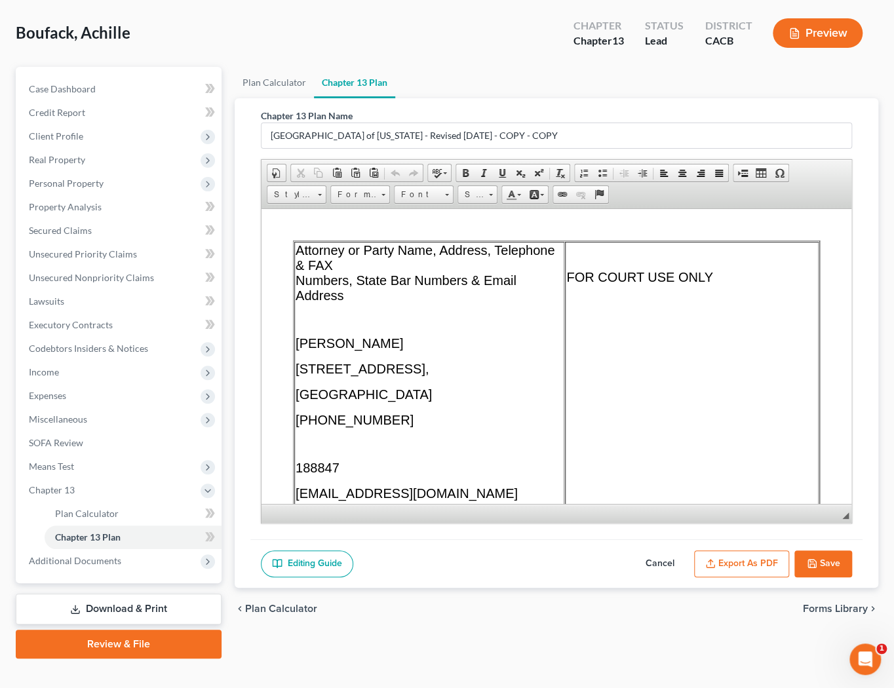
click at [749, 555] on button "Export as PDF" at bounding box center [741, 564] width 95 height 28
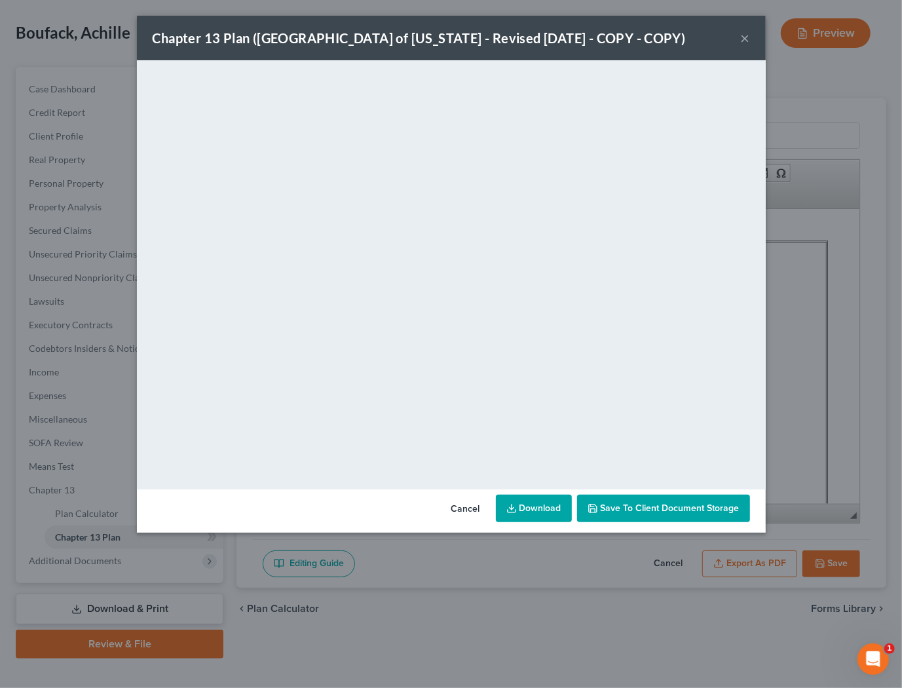
click at [741, 41] on button "×" at bounding box center [745, 38] width 9 height 16
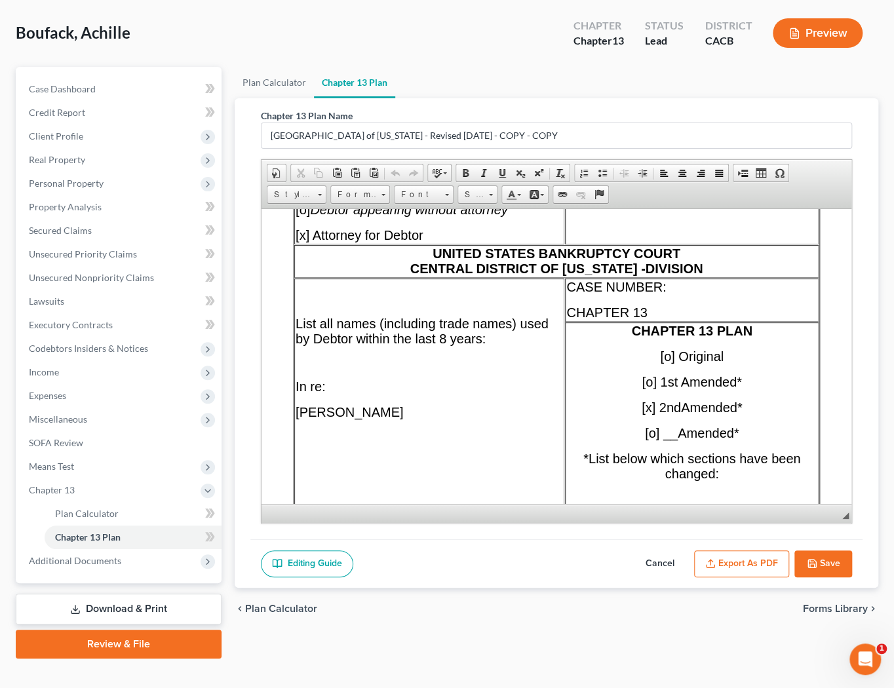
scroll to position [417, 0]
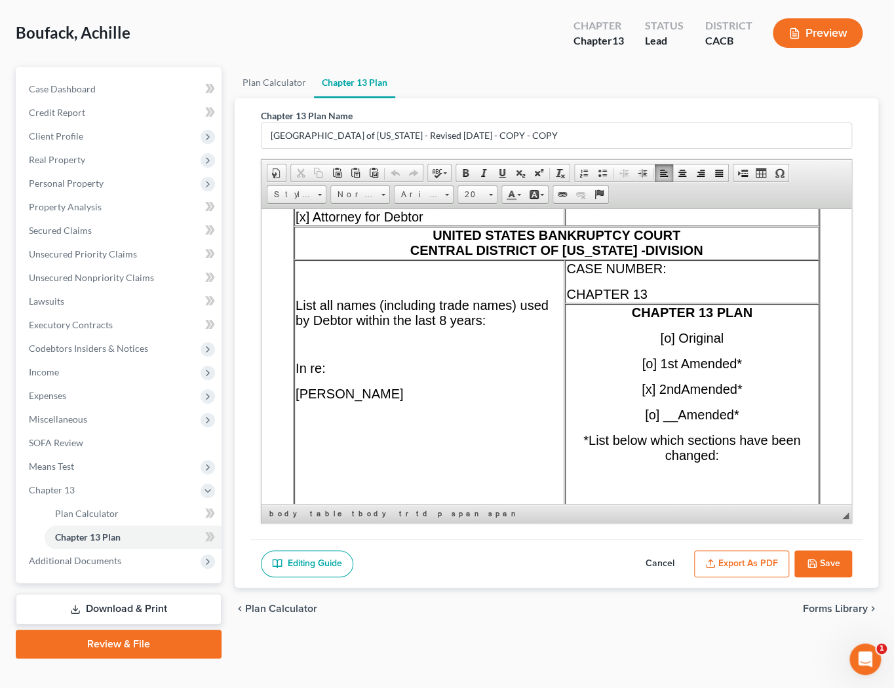
drag, startPoint x: 401, startPoint y: 404, endPoint x: 300, endPoint y: 409, distance: 101.0
click at [300, 401] on p "Achille M Boufack" at bounding box center [428, 393] width 267 height 15
click at [300, 400] on span "Achille M Boufack" at bounding box center [348, 393] width 107 height 14
drag, startPoint x: 411, startPoint y: 406, endPoint x: 299, endPoint y: 405, distance: 112.7
click at [299, 401] on p "Achille M Boufack" at bounding box center [428, 393] width 267 height 15
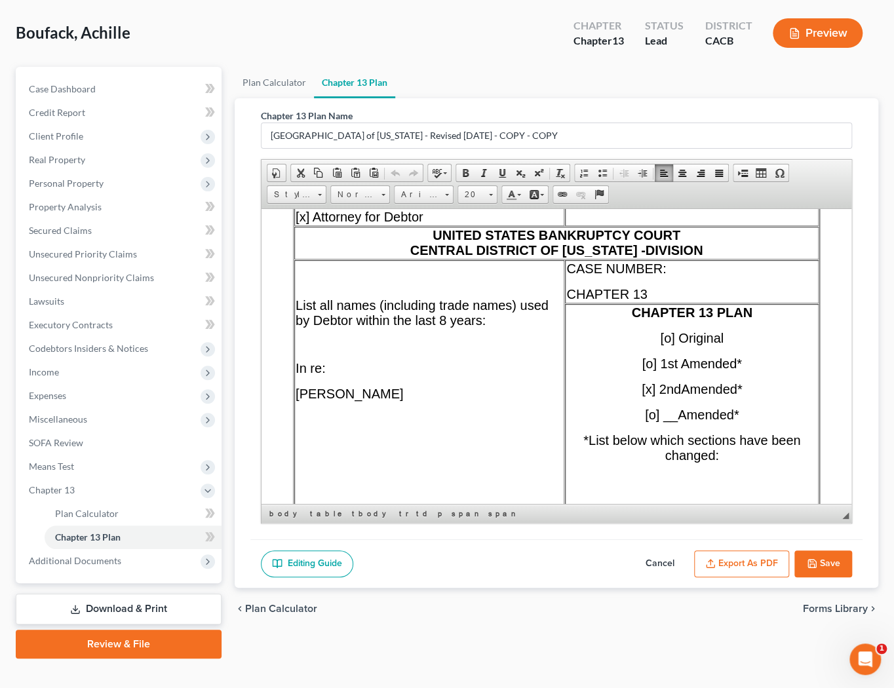
copy span "Achille M Boufack"
click at [566, 675] on div "Boufack, Achille Upgraded Chapter Chapter 13 Status Lead District CACB Preview …" at bounding box center [447, 339] width 894 height 690
click at [39, 25] on span "Boufack, Achille" at bounding box center [73, 32] width 115 height 19
click at [830, 564] on button "Save" at bounding box center [823, 564] width 58 height 28
select select "1"
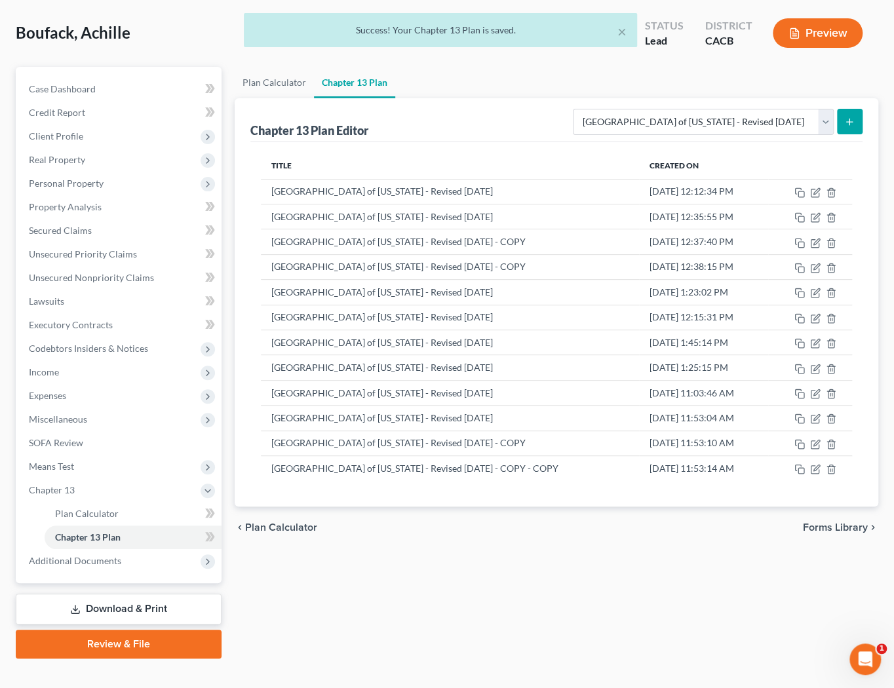
click at [32, 26] on div "× Success! Your Chapter 13 Plan is saved." at bounding box center [440, 33] width 894 height 41
